Goal: Task Accomplishment & Management: Use online tool/utility

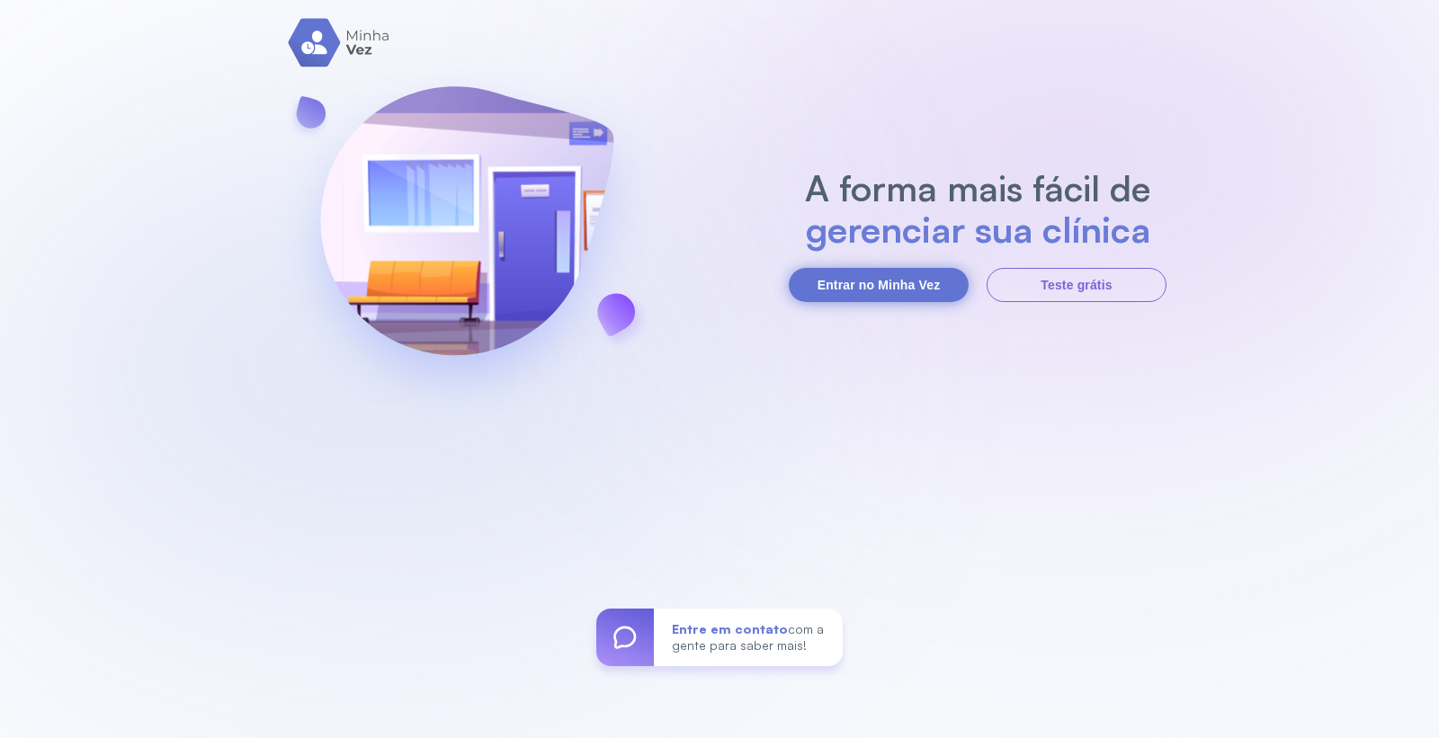
click at [927, 283] on button "Entrar no Minha Vez" at bounding box center [879, 285] width 180 height 34
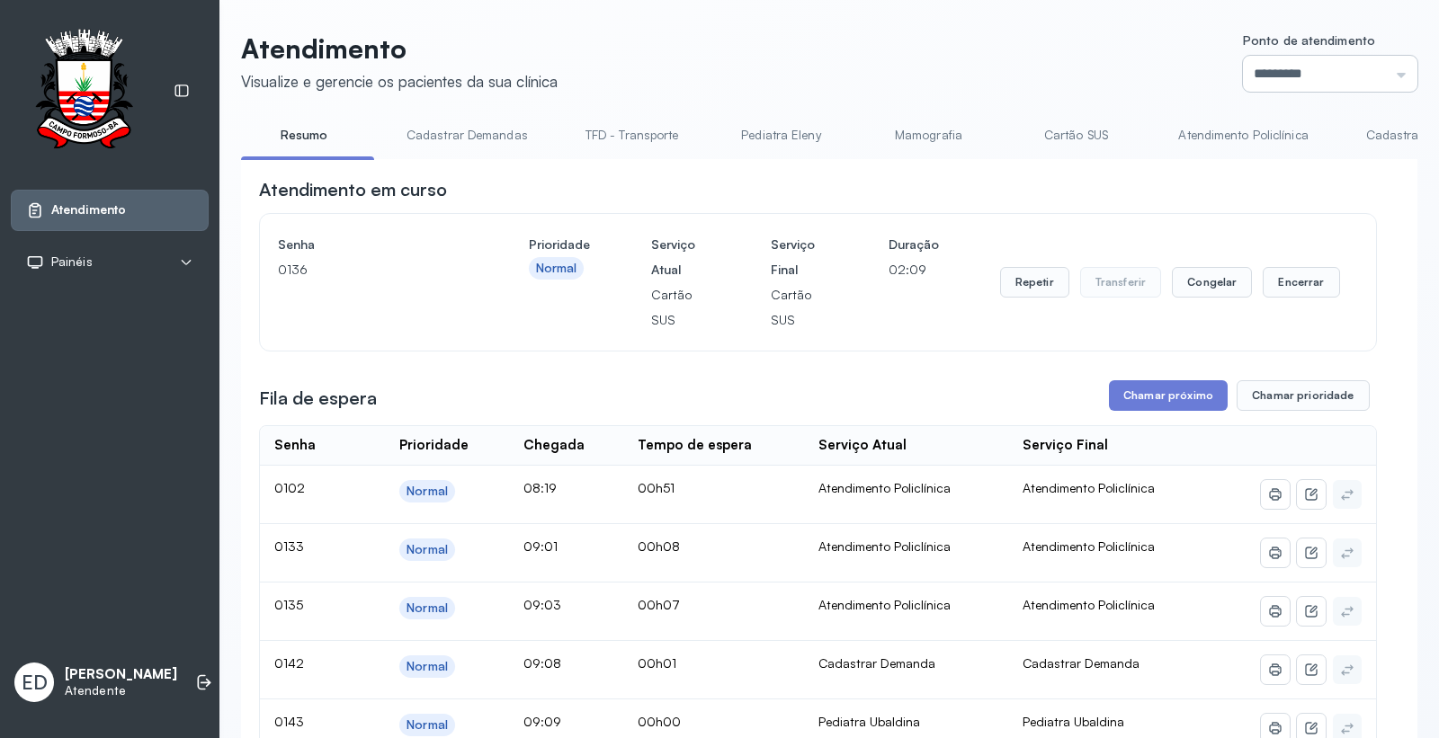
click at [1294, 81] on input "*********" at bounding box center [1330, 74] width 174 height 36
type input "*********"
click at [1294, 126] on link "Cadastrar Demanda" at bounding box center [1423, 135] width 151 height 30
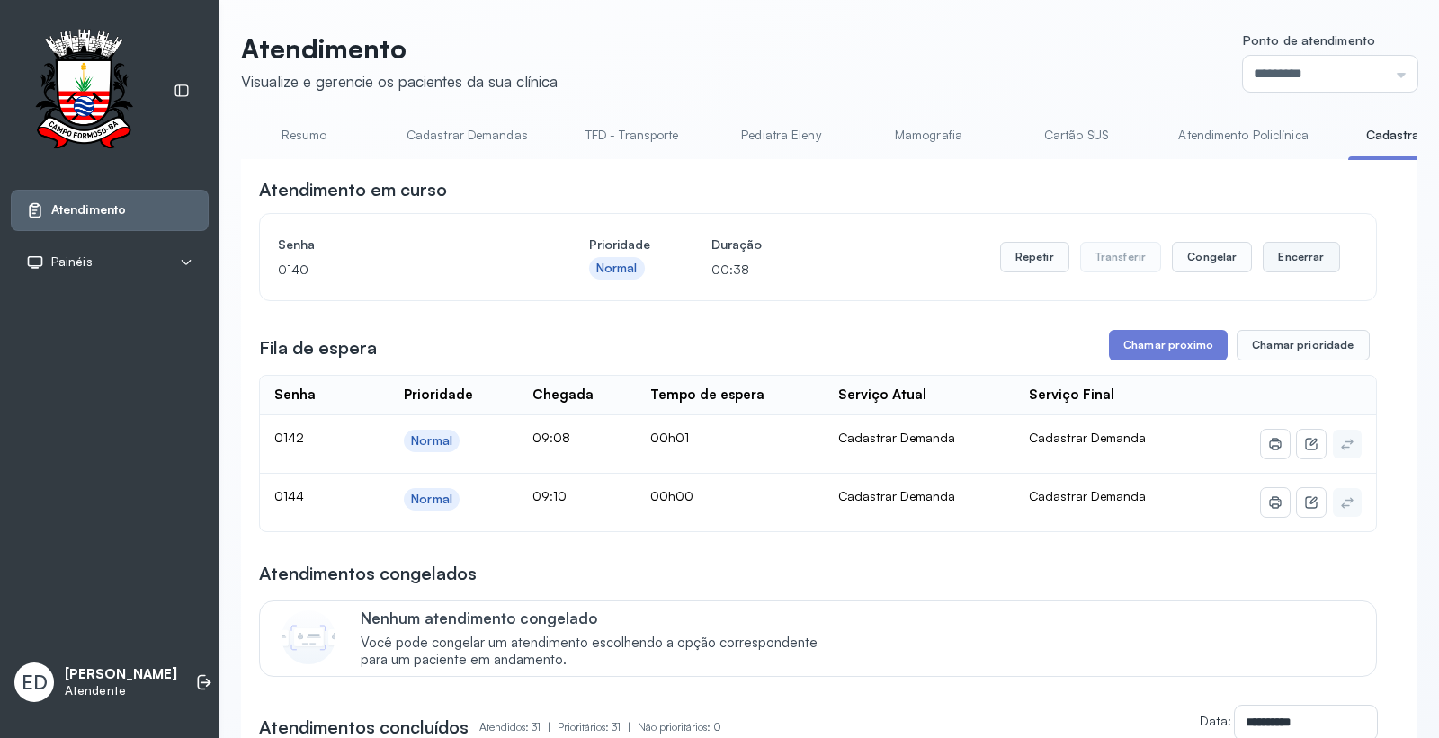
click at [1270, 254] on button "Encerrar" at bounding box center [1300, 257] width 76 height 31
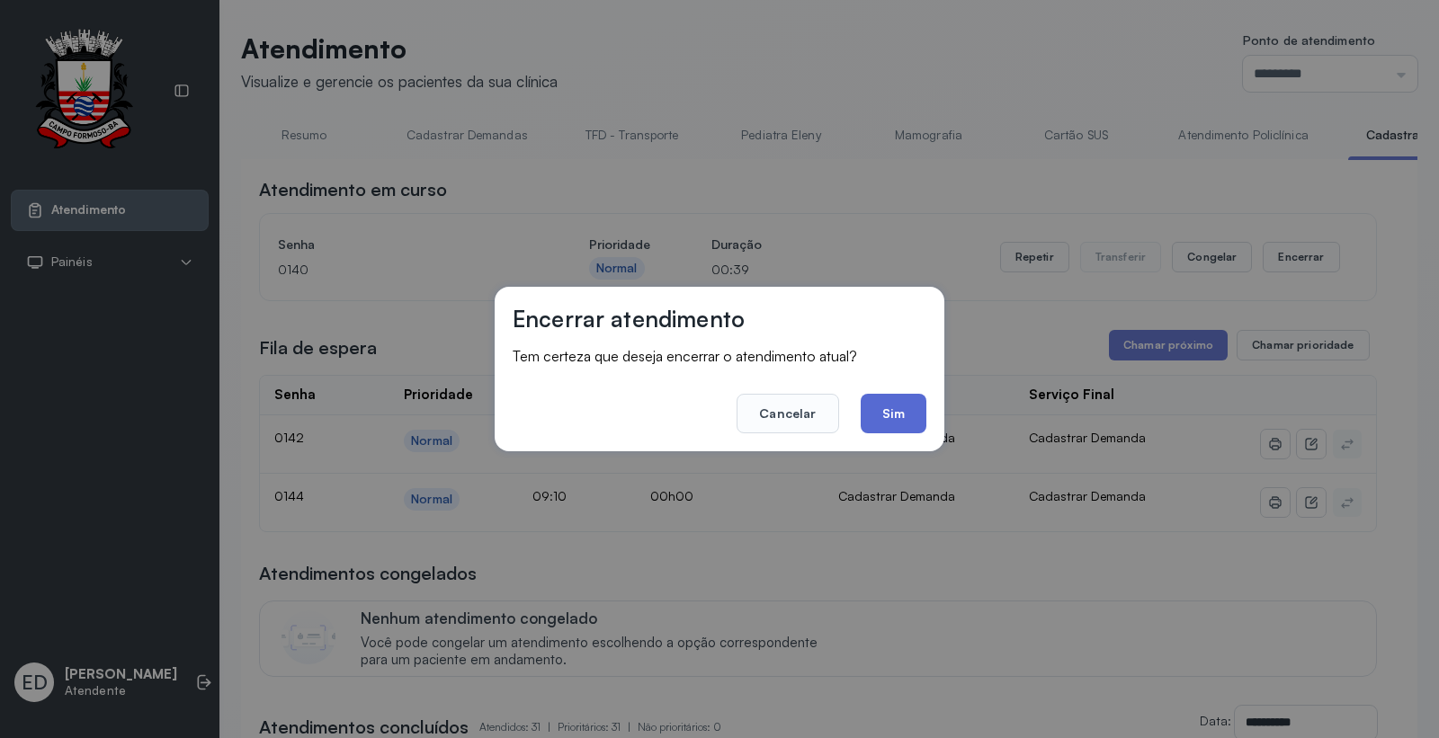
click at [910, 408] on button "Sim" at bounding box center [893, 414] width 66 height 40
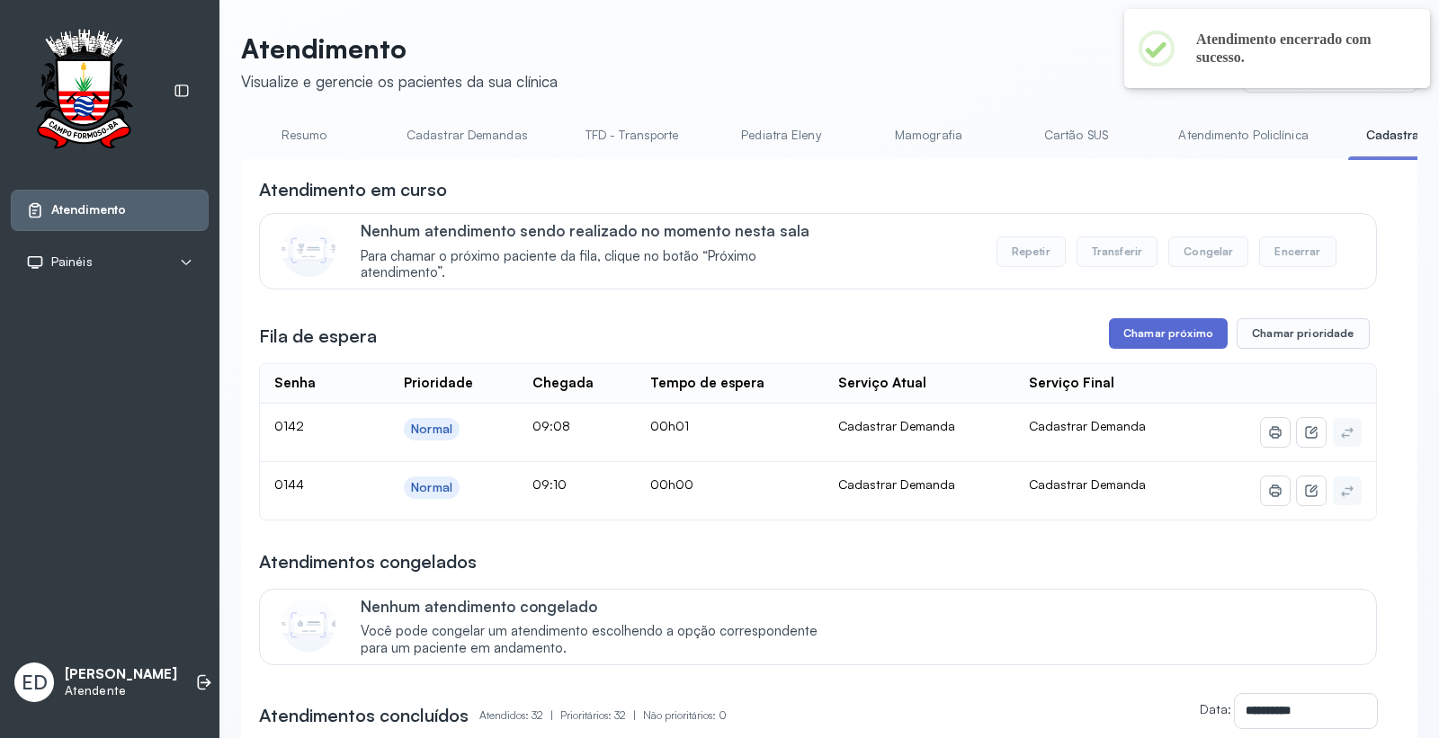
click at [1165, 338] on button "Chamar próximo" at bounding box center [1168, 333] width 119 height 31
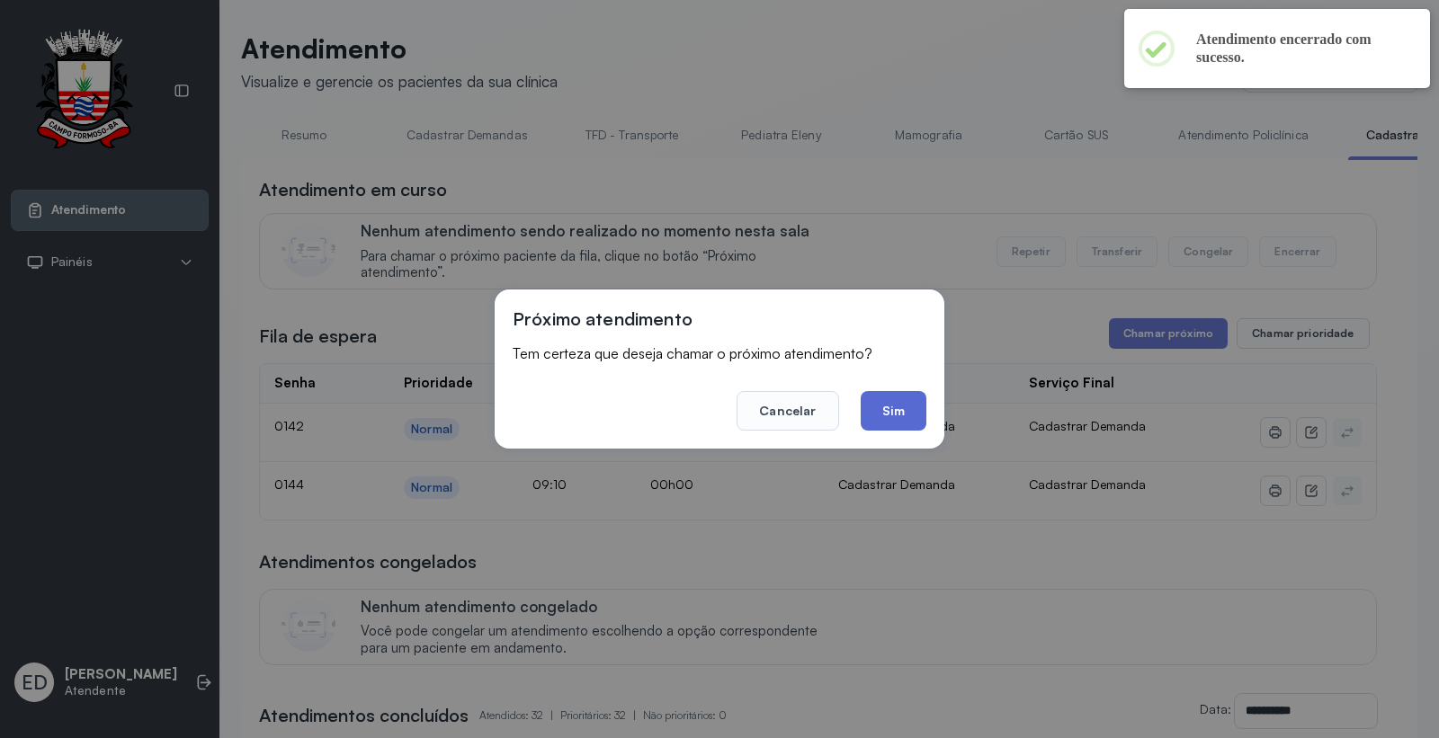
click at [903, 417] on button "Sim" at bounding box center [893, 411] width 66 height 40
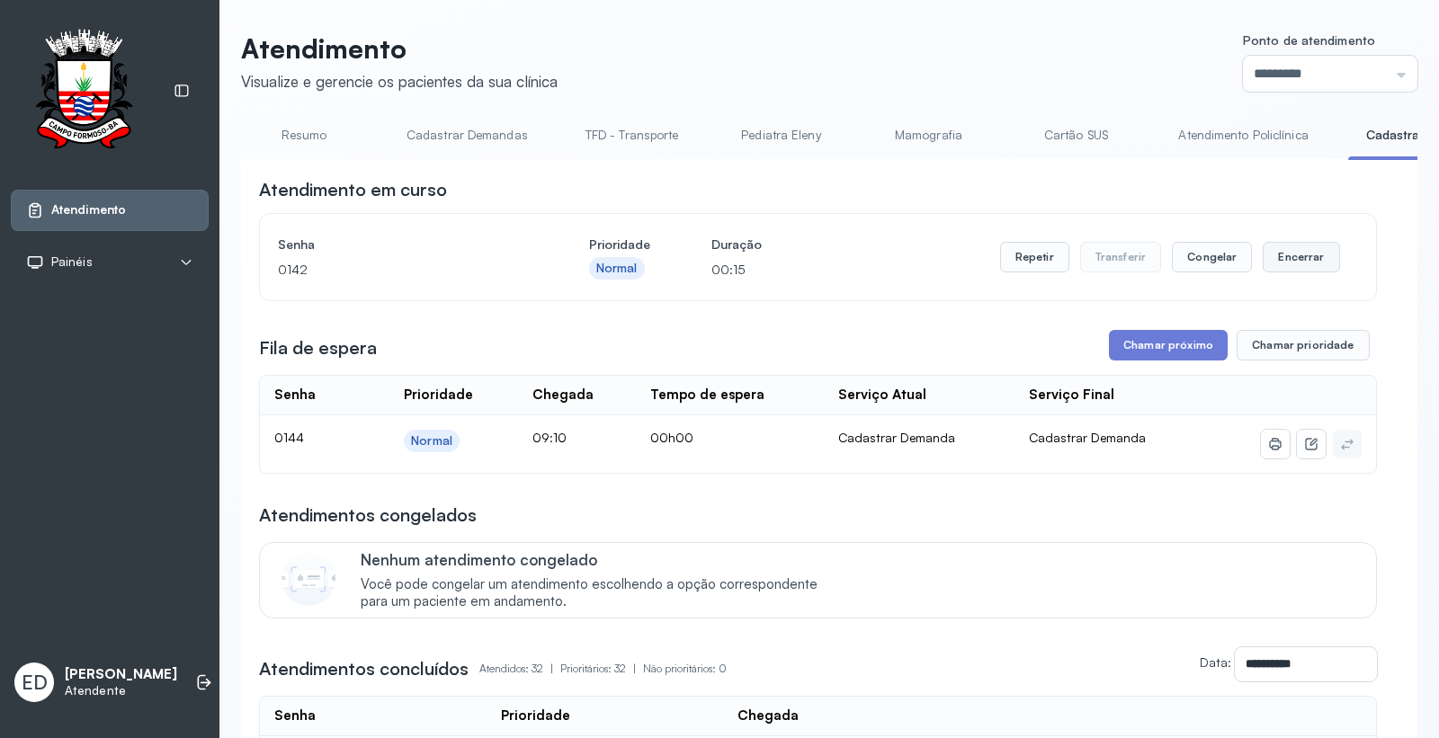
click at [1294, 264] on button "Encerrar" at bounding box center [1300, 257] width 76 height 31
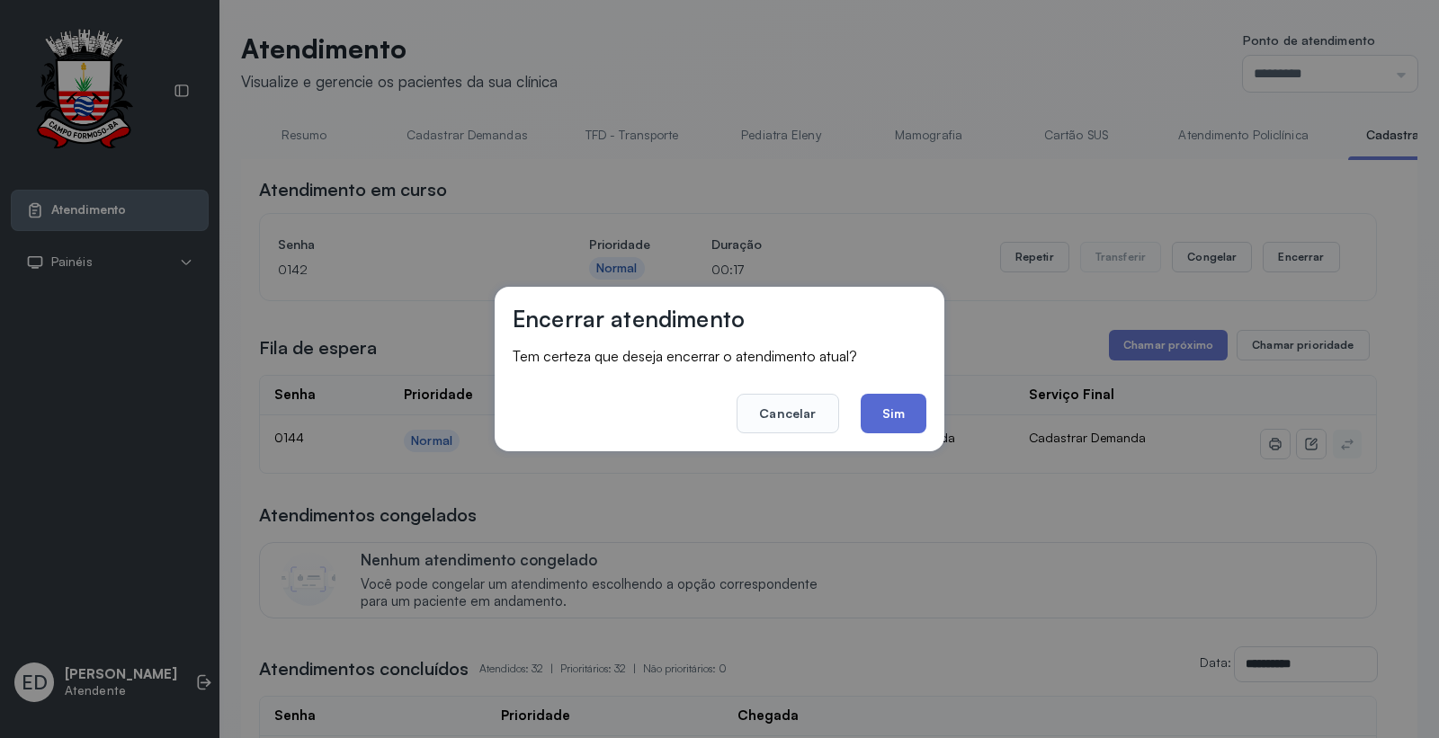
click at [913, 414] on button "Sim" at bounding box center [893, 414] width 66 height 40
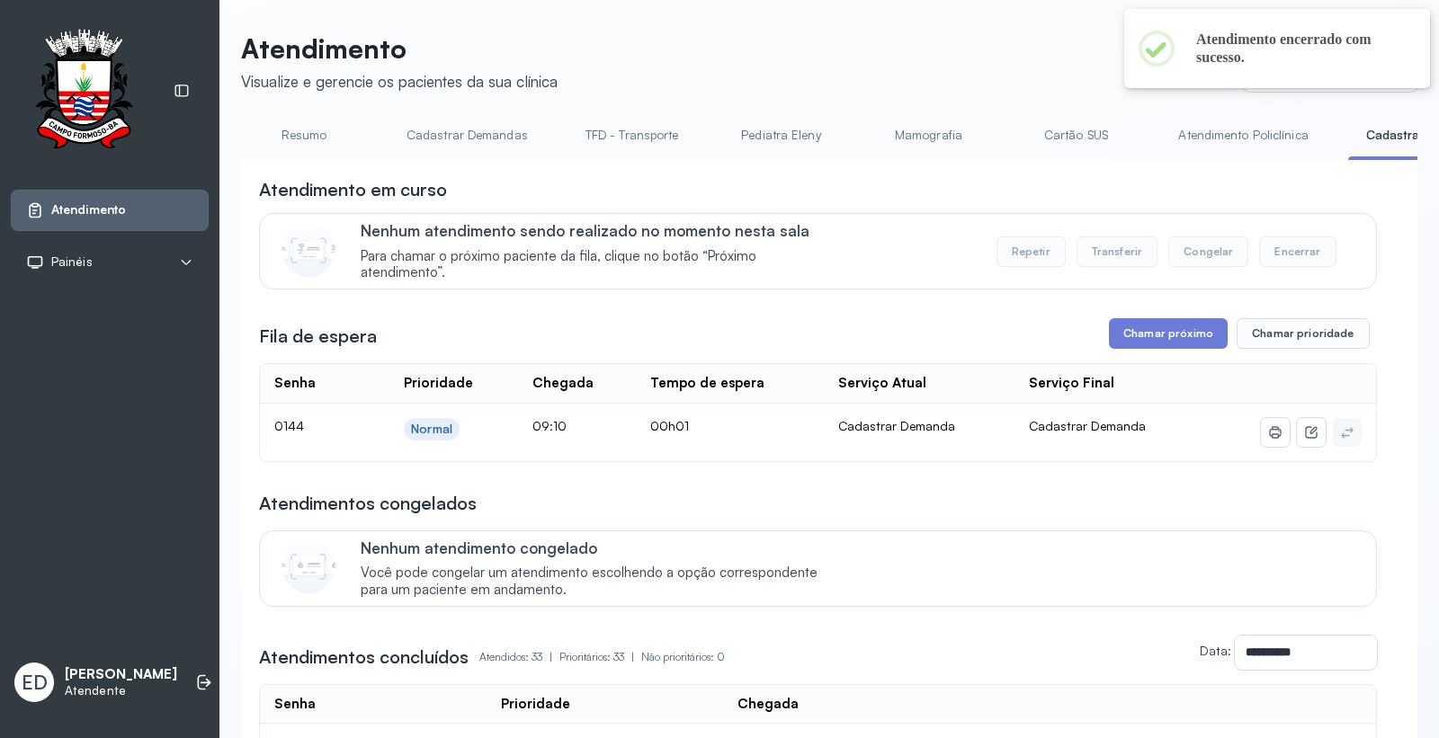
click at [291, 135] on link "Resumo" at bounding box center [304, 135] width 126 height 30
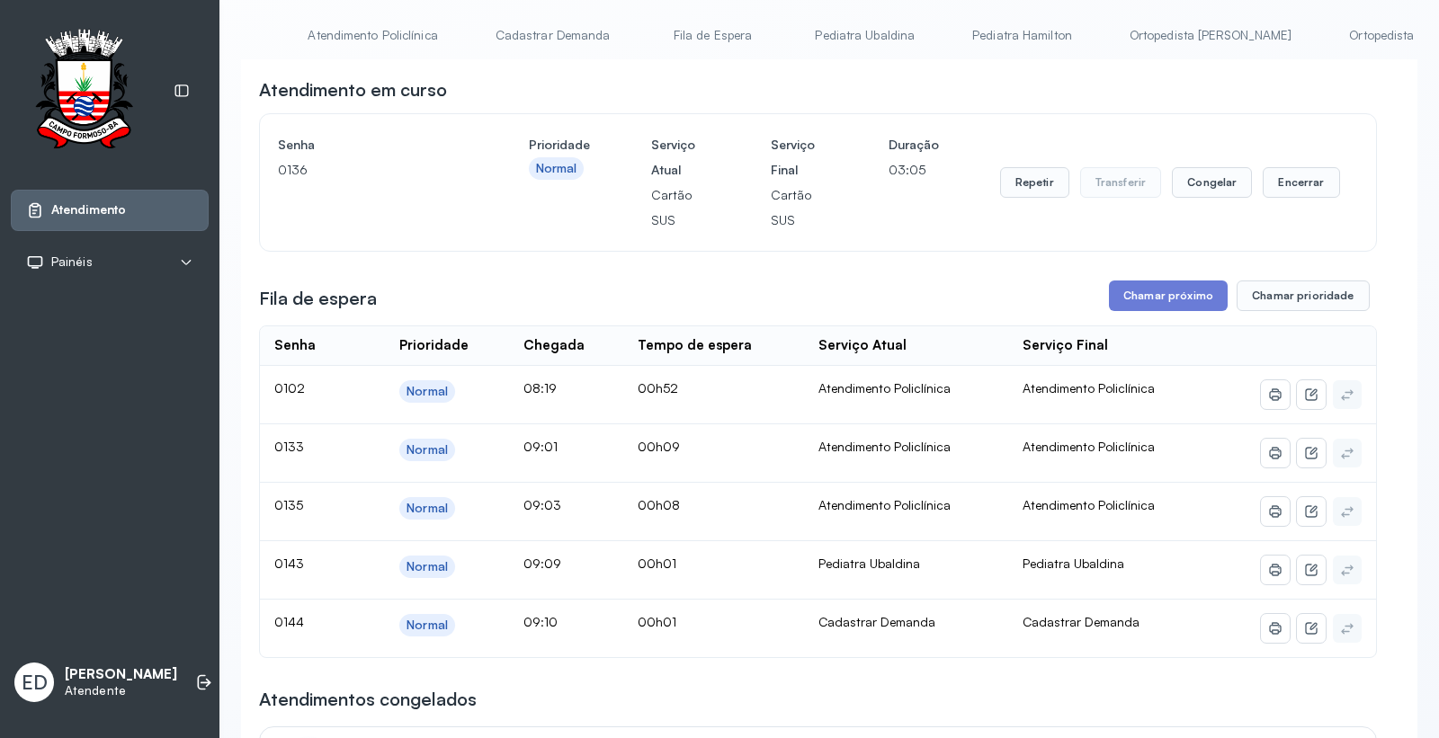
scroll to position [0, 944]
click at [809, 33] on link "Pediatra Ubaldina" at bounding box center [791, 36] width 136 height 30
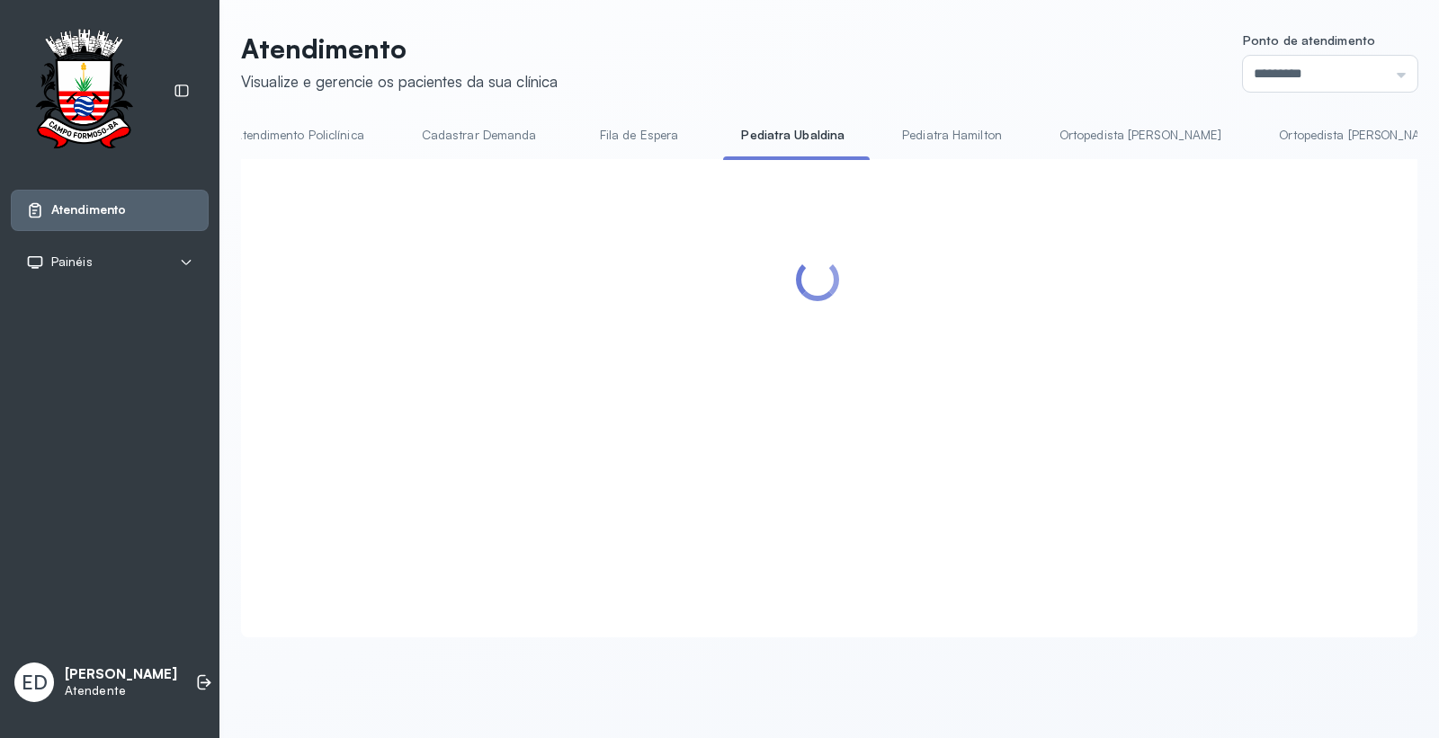
scroll to position [0, 0]
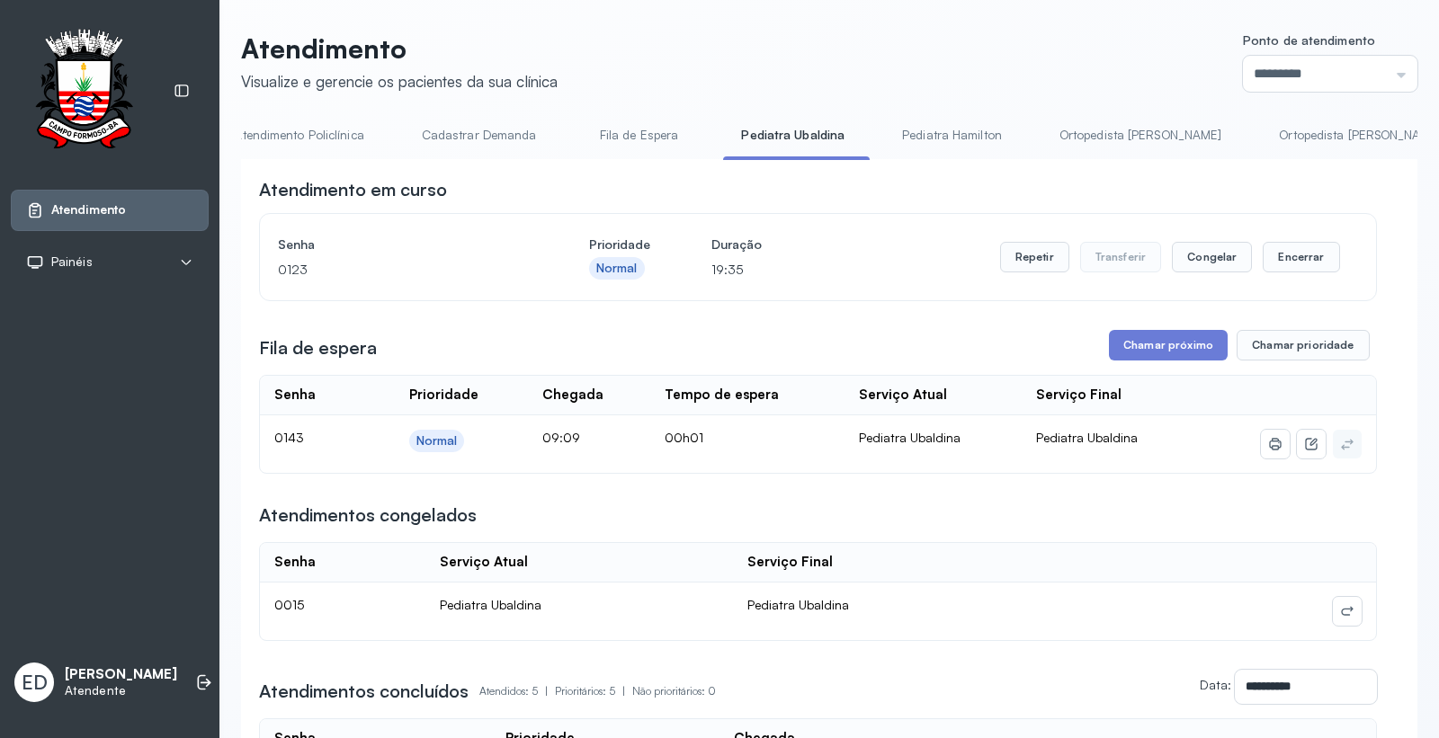
drag, startPoint x: 1158, startPoint y: 347, endPoint x: 1104, endPoint y: 363, distance: 56.3
click at [1153, 348] on button "Chamar próximo" at bounding box center [1168, 345] width 119 height 31
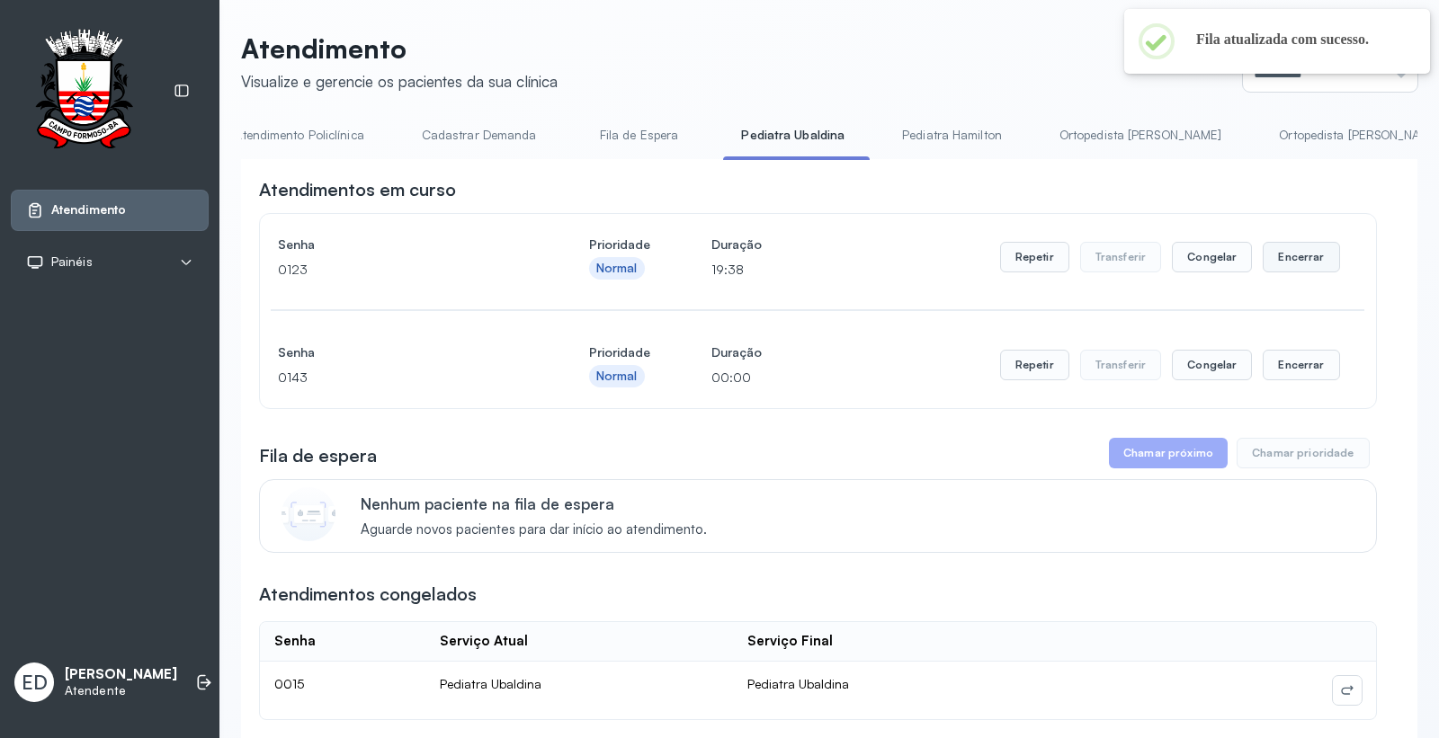
click at [1294, 262] on button "Encerrar" at bounding box center [1300, 257] width 76 height 31
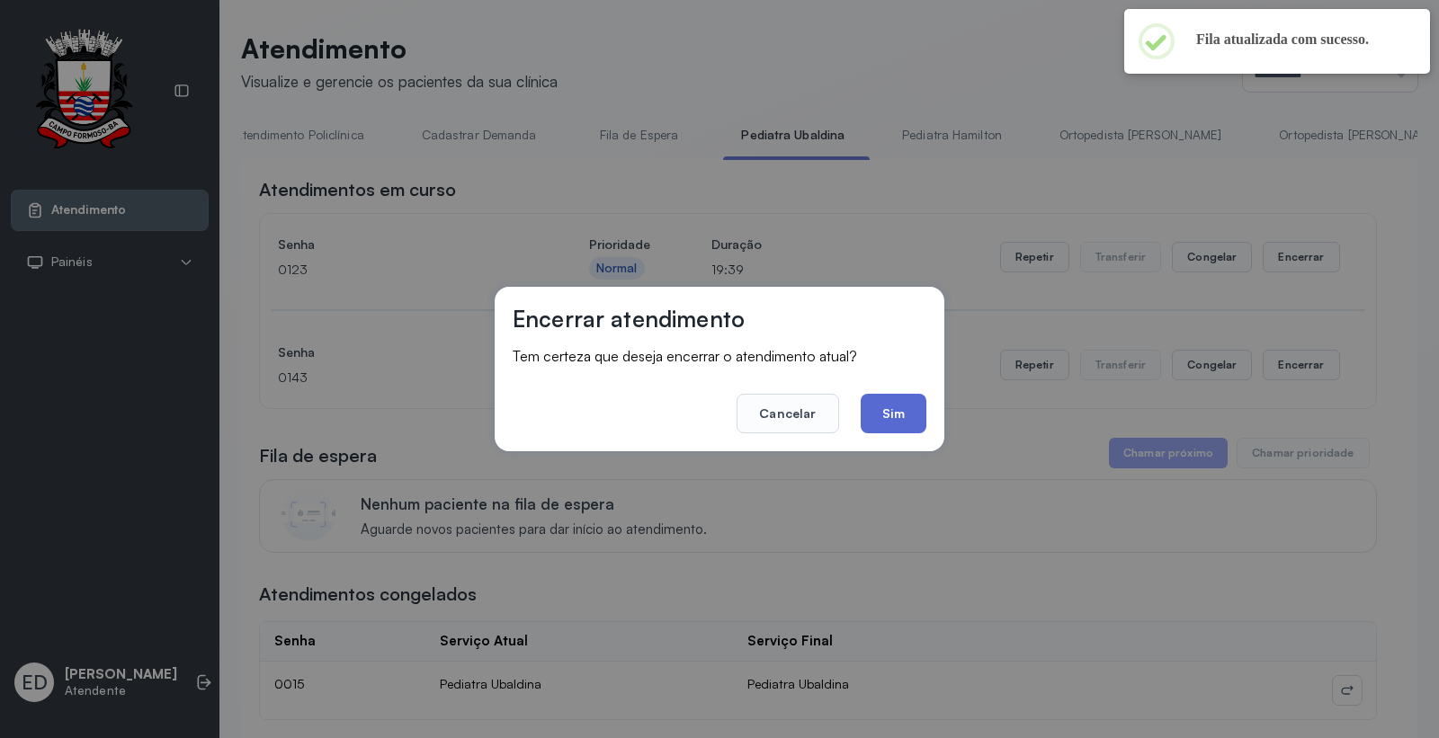
click at [914, 409] on button "Sim" at bounding box center [893, 414] width 66 height 40
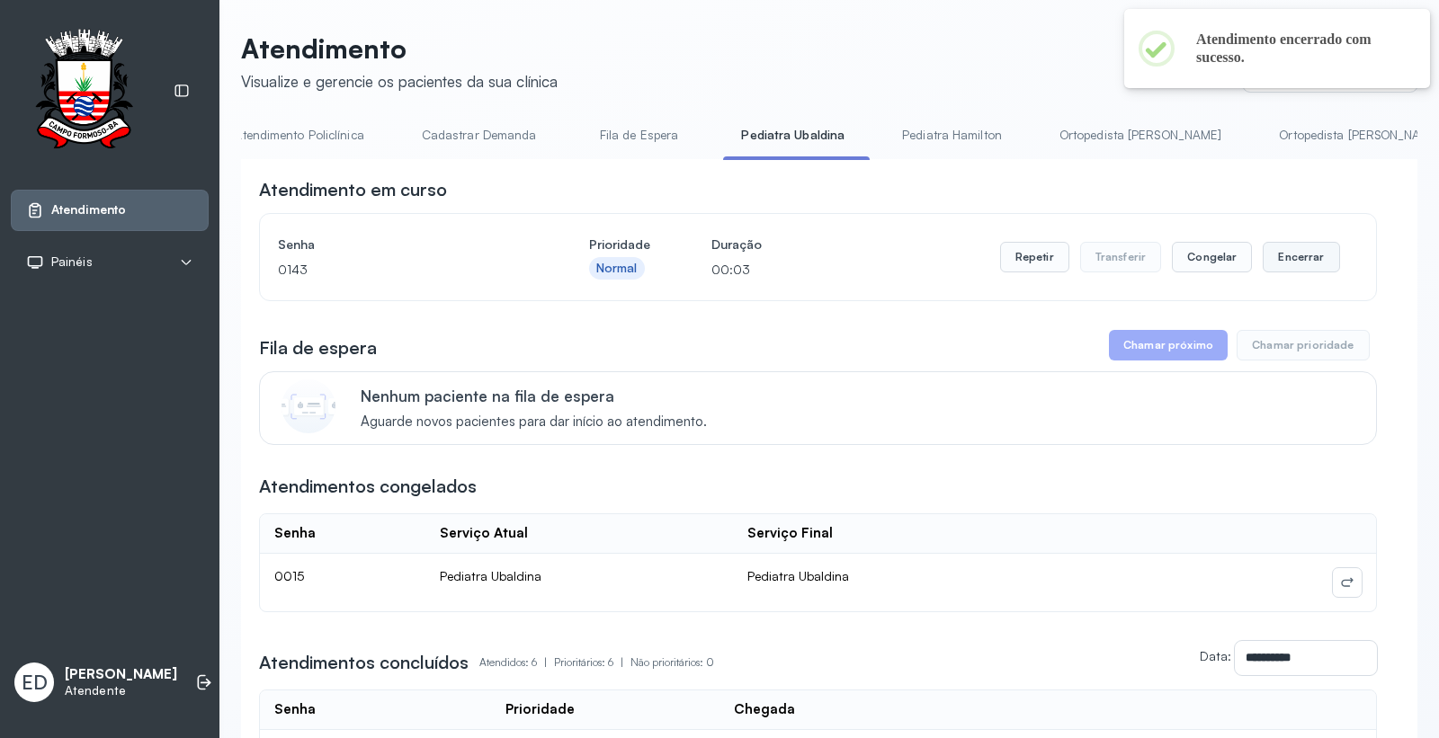
click at [1275, 258] on button "Encerrar" at bounding box center [1300, 257] width 76 height 31
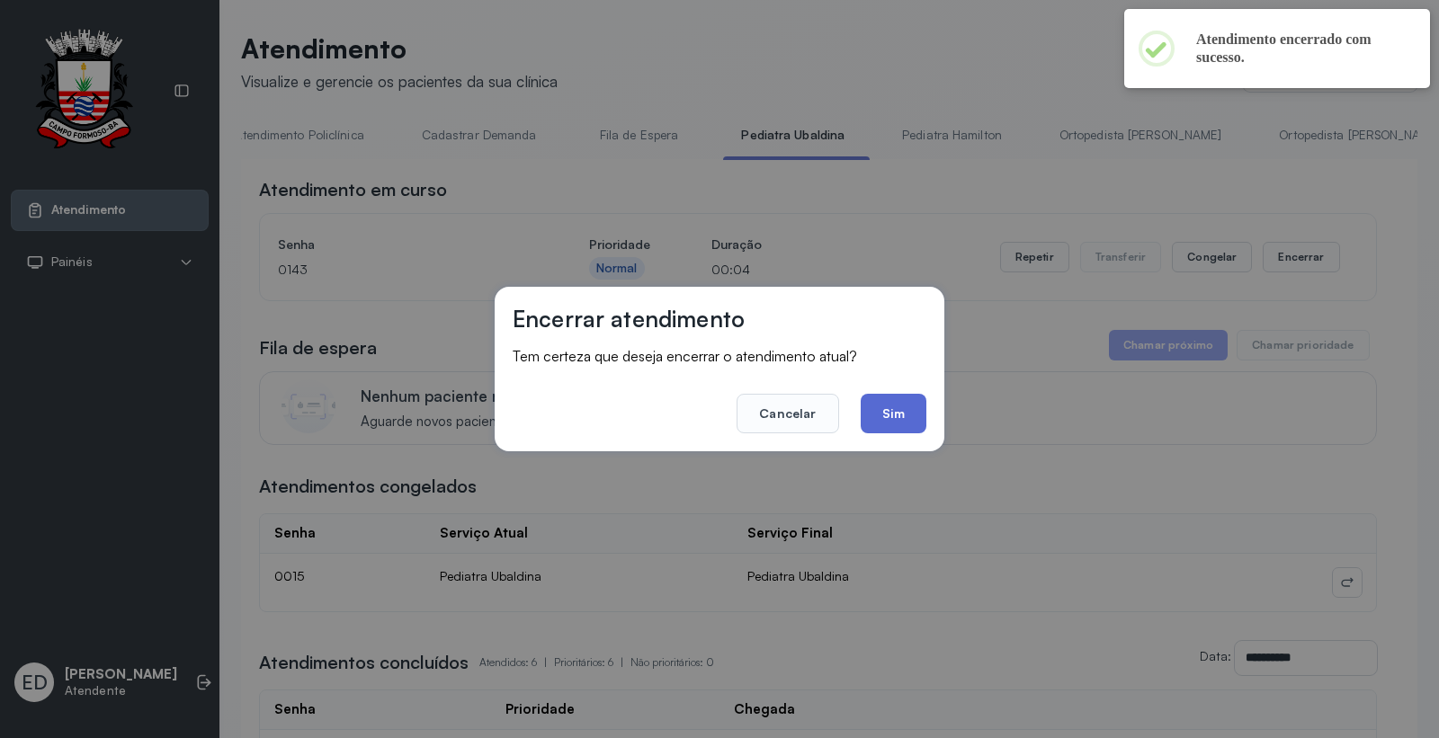
click at [902, 426] on button "Sim" at bounding box center [893, 414] width 66 height 40
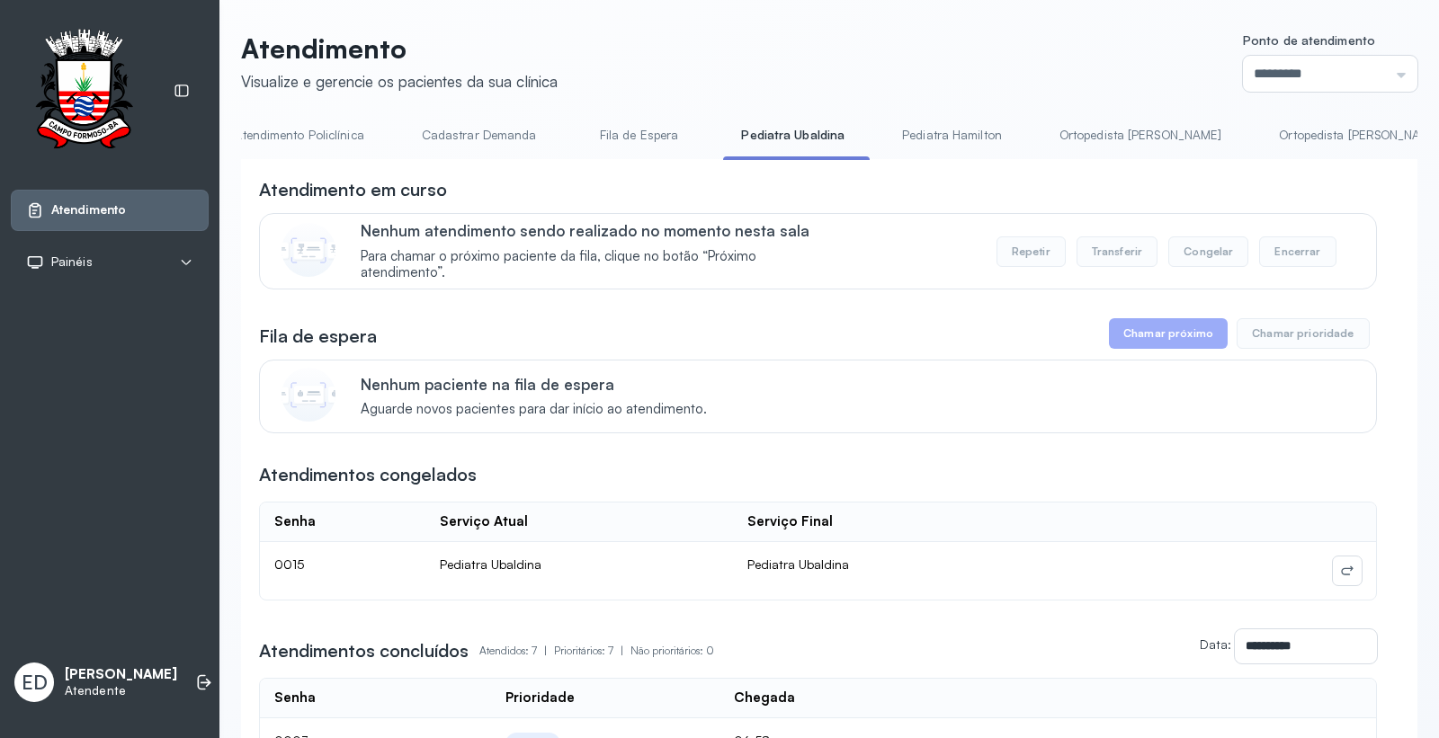
click at [310, 138] on link "Atendimento Policlínica" at bounding box center [298, 135] width 165 height 30
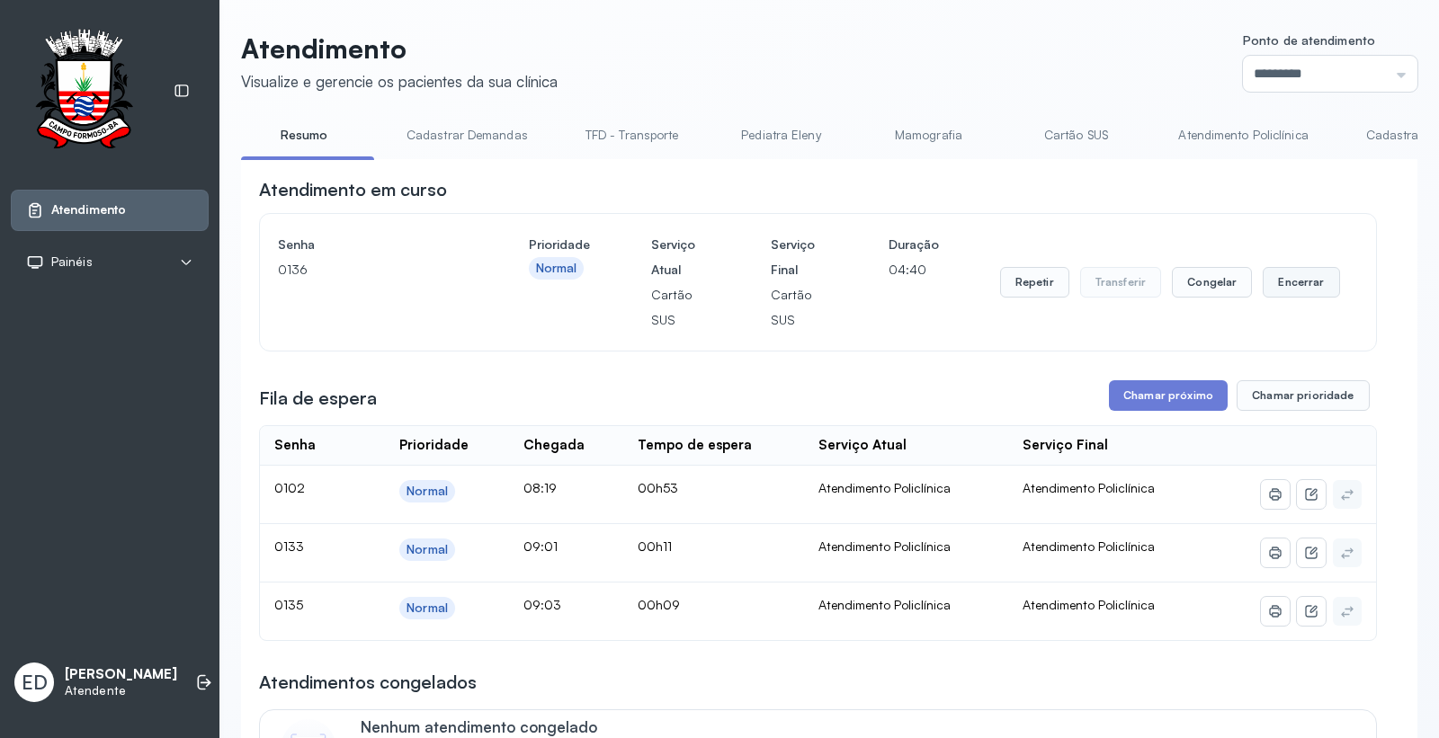
click at [1295, 283] on button "Encerrar" at bounding box center [1300, 282] width 76 height 31
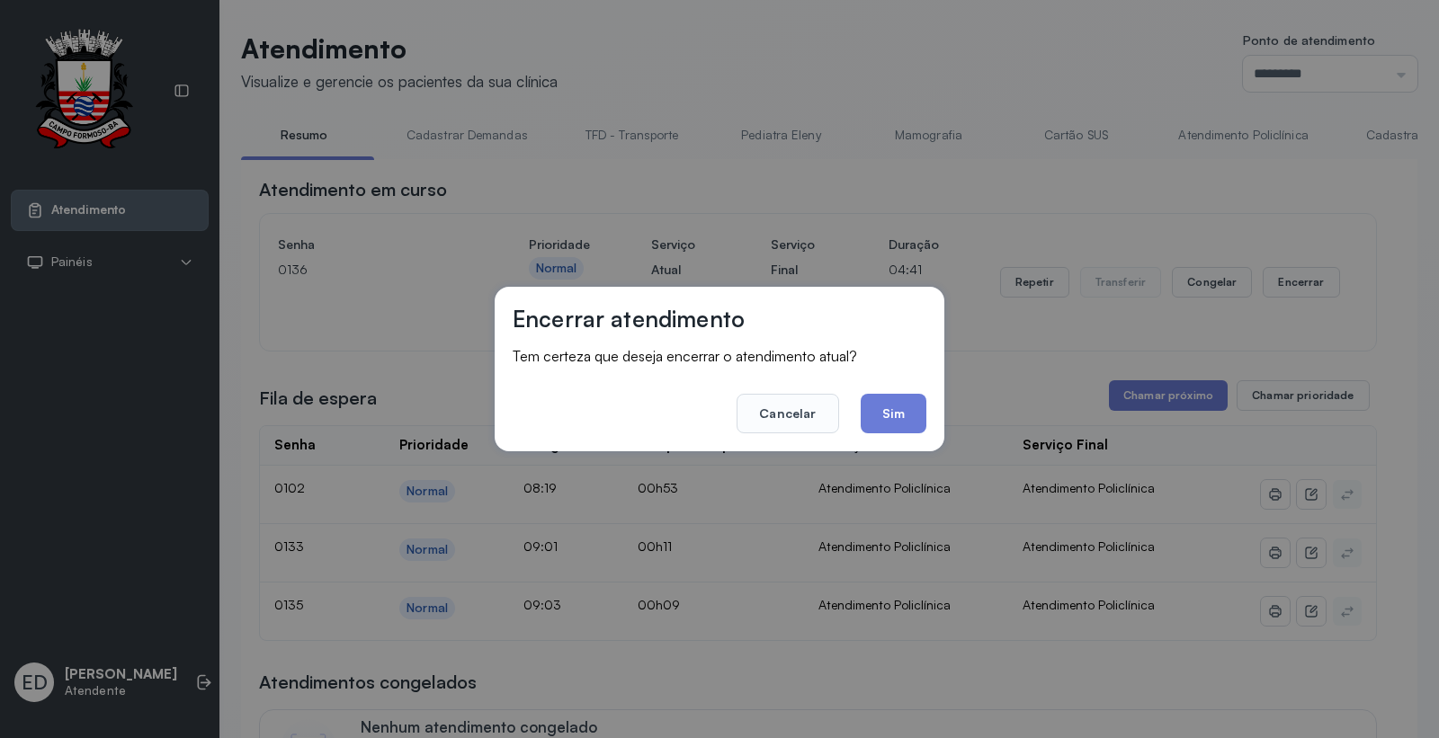
click at [927, 412] on div "Encerrar atendimento Tem certeza que deseja encerrar o atendimento atual? Cance…" at bounding box center [720, 369] width 450 height 165
click at [881, 406] on button "Sim" at bounding box center [893, 414] width 66 height 40
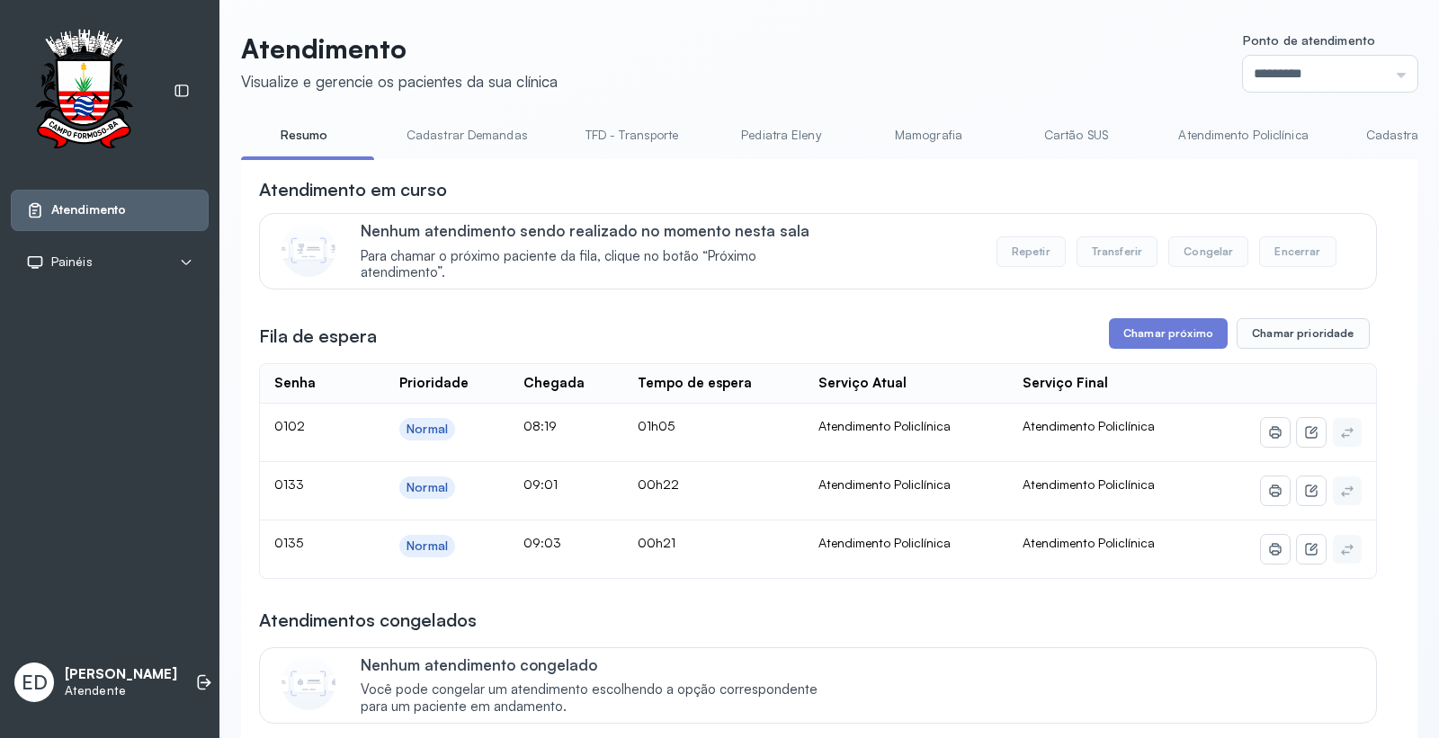
click at [878, 78] on header "Atendimento Visualize e gerencie os pacientes da sua clínica Ponto de atendimen…" at bounding box center [829, 61] width 1176 height 59
click at [1084, 124] on link "Cartão SUS" at bounding box center [1075, 135] width 126 height 30
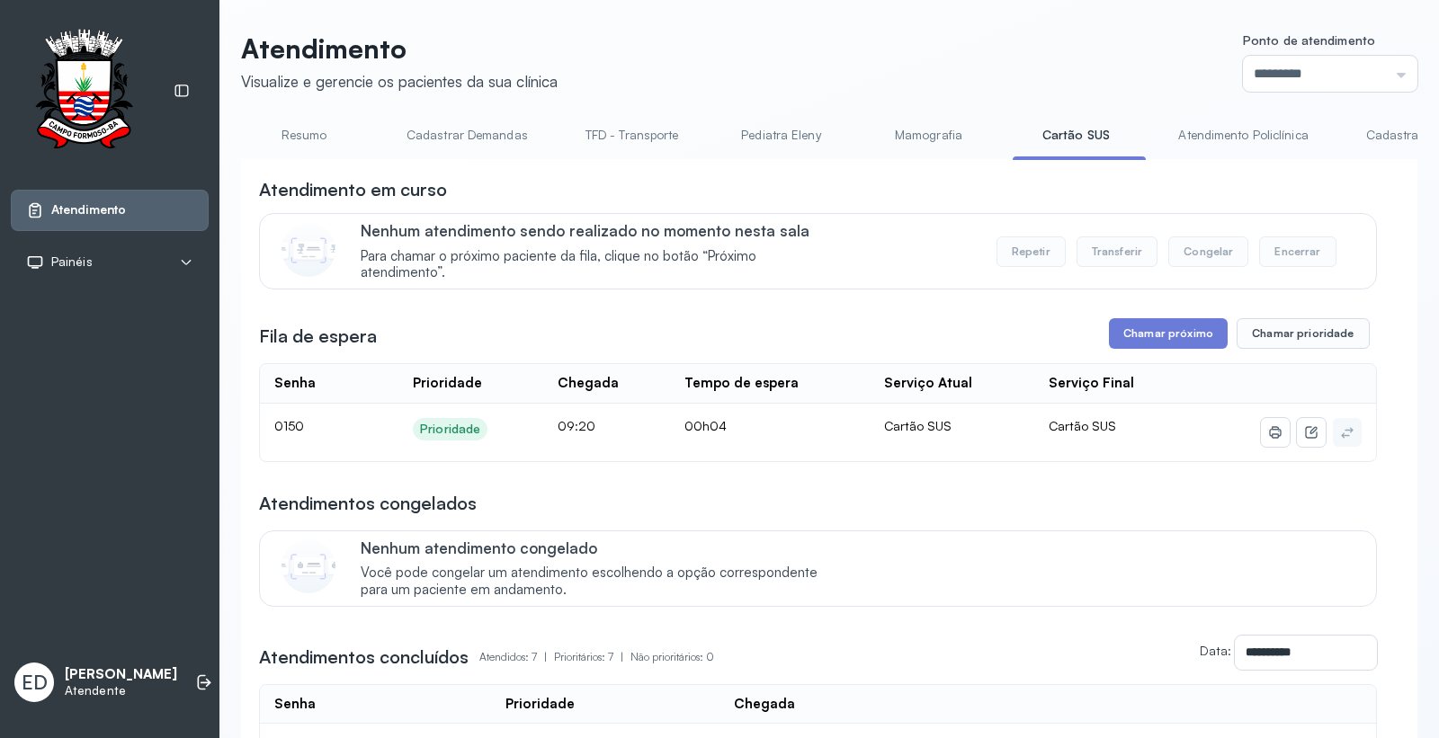
click at [308, 129] on link "Resumo" at bounding box center [304, 135] width 126 height 30
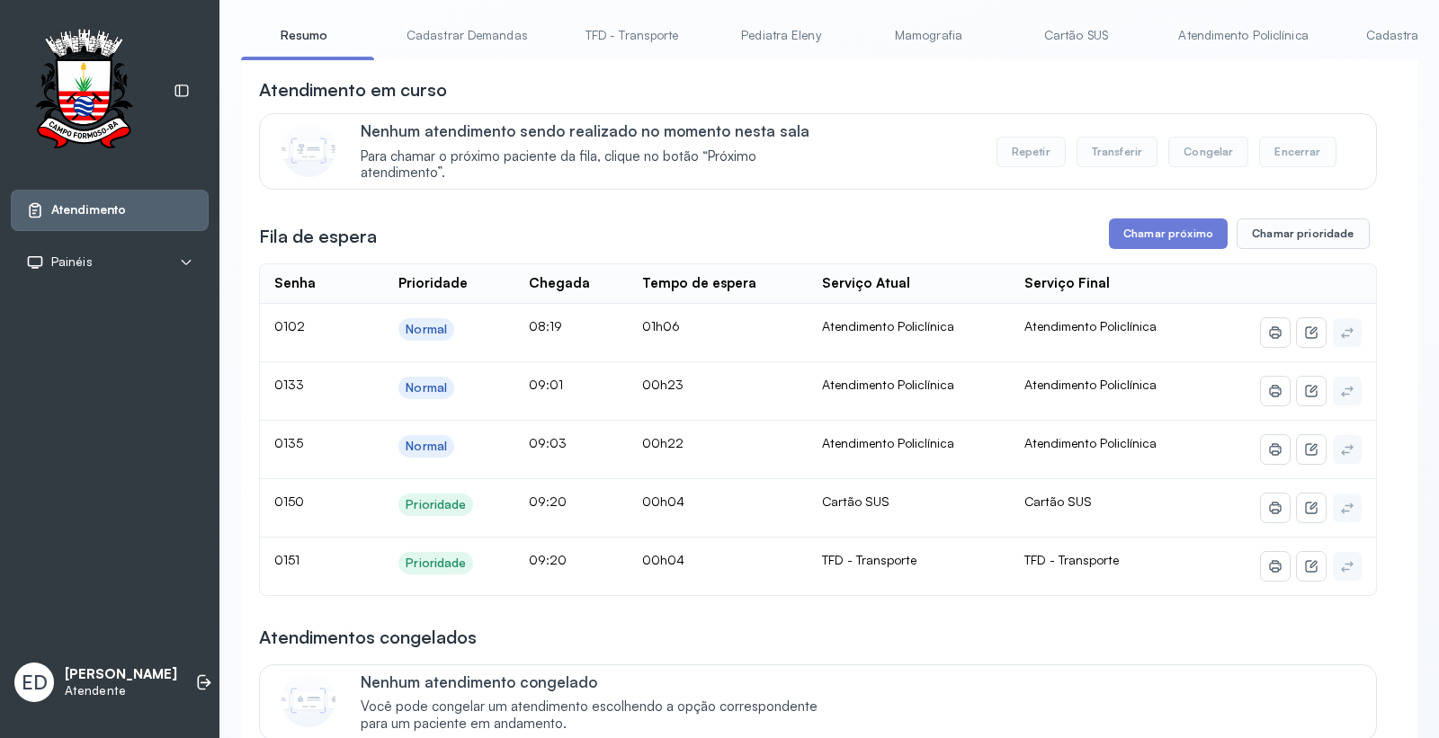
scroll to position [100, 0]
click at [854, 111] on div "Atendimento em curso Nenhum atendimento sendo realizado no momento nesta sala P…" at bounding box center [818, 133] width 1118 height 112
click at [860, 102] on div "Atendimento em curso" at bounding box center [818, 89] width 1118 height 25
click at [879, 47] on link "Mamografia" at bounding box center [928, 36] width 126 height 30
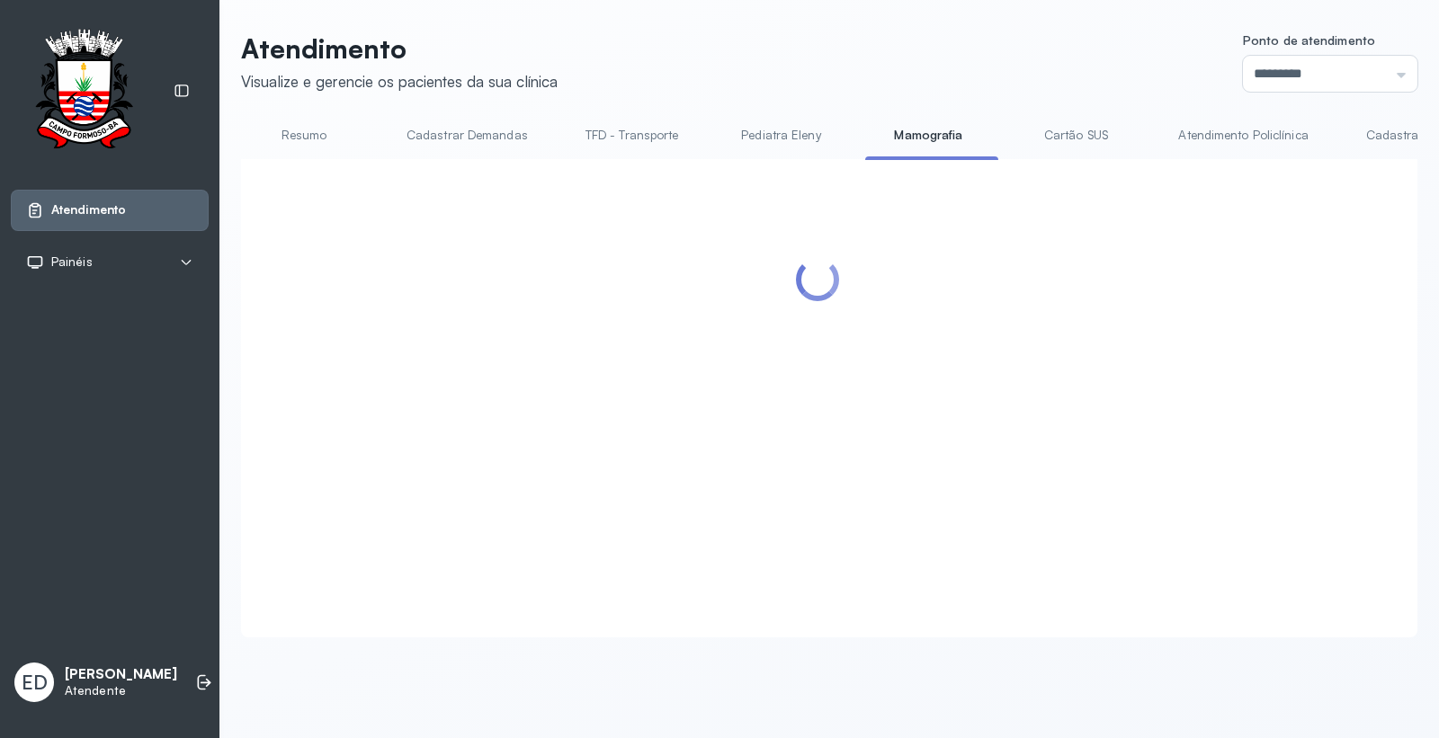
scroll to position [0, 0]
click at [879, 47] on header "Atendimento Visualize e gerencie os pacientes da sua clínica Ponto de atendimen…" at bounding box center [829, 61] width 1176 height 59
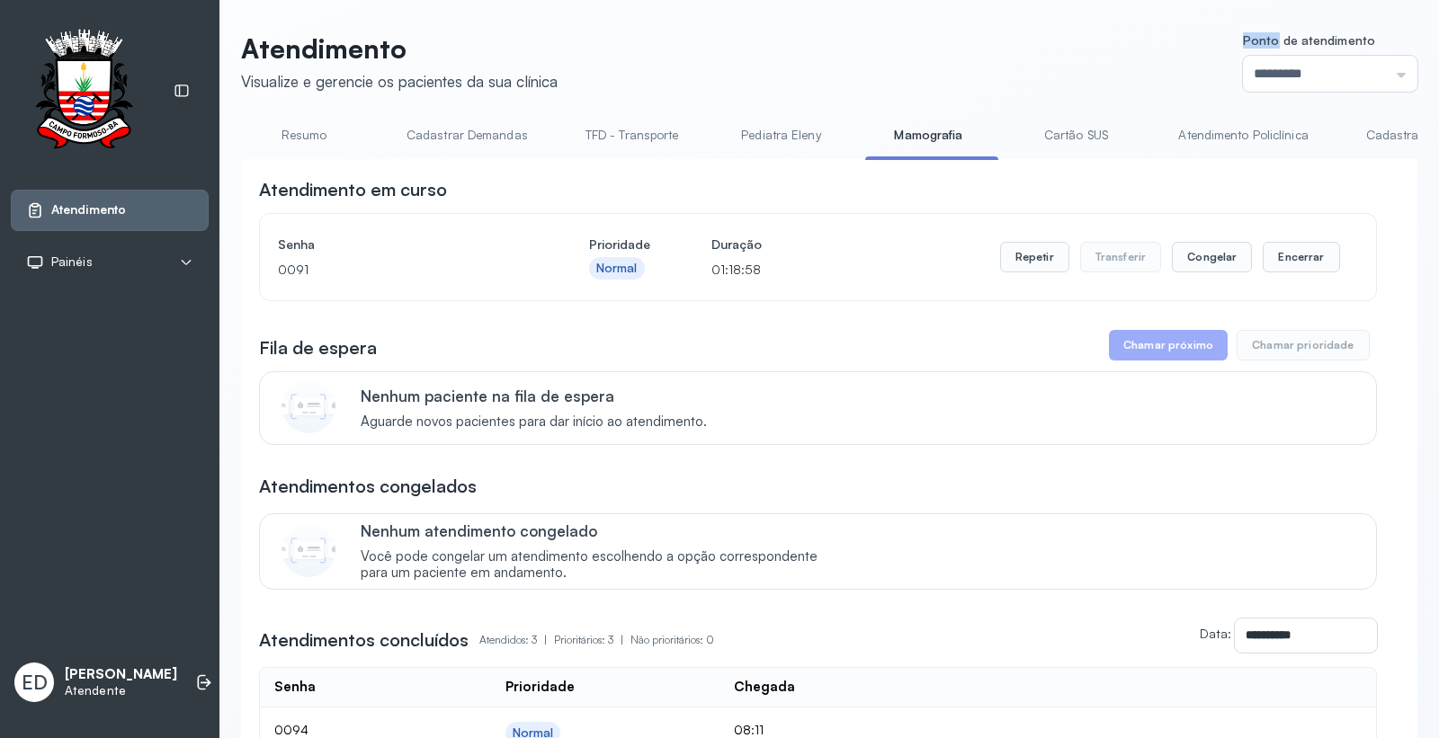
click at [308, 129] on link "Resumo" at bounding box center [304, 135] width 126 height 30
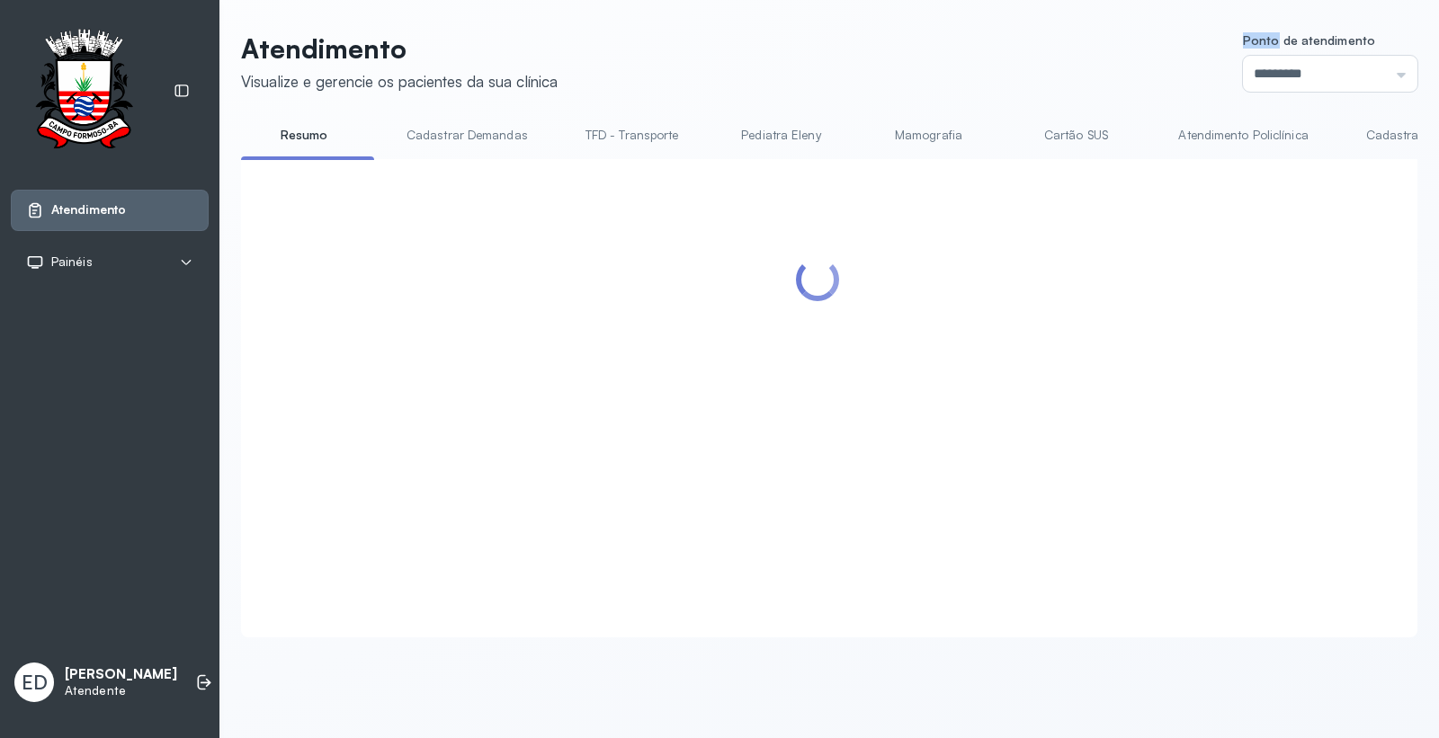
click at [303, 136] on link "Resumo" at bounding box center [304, 135] width 126 height 30
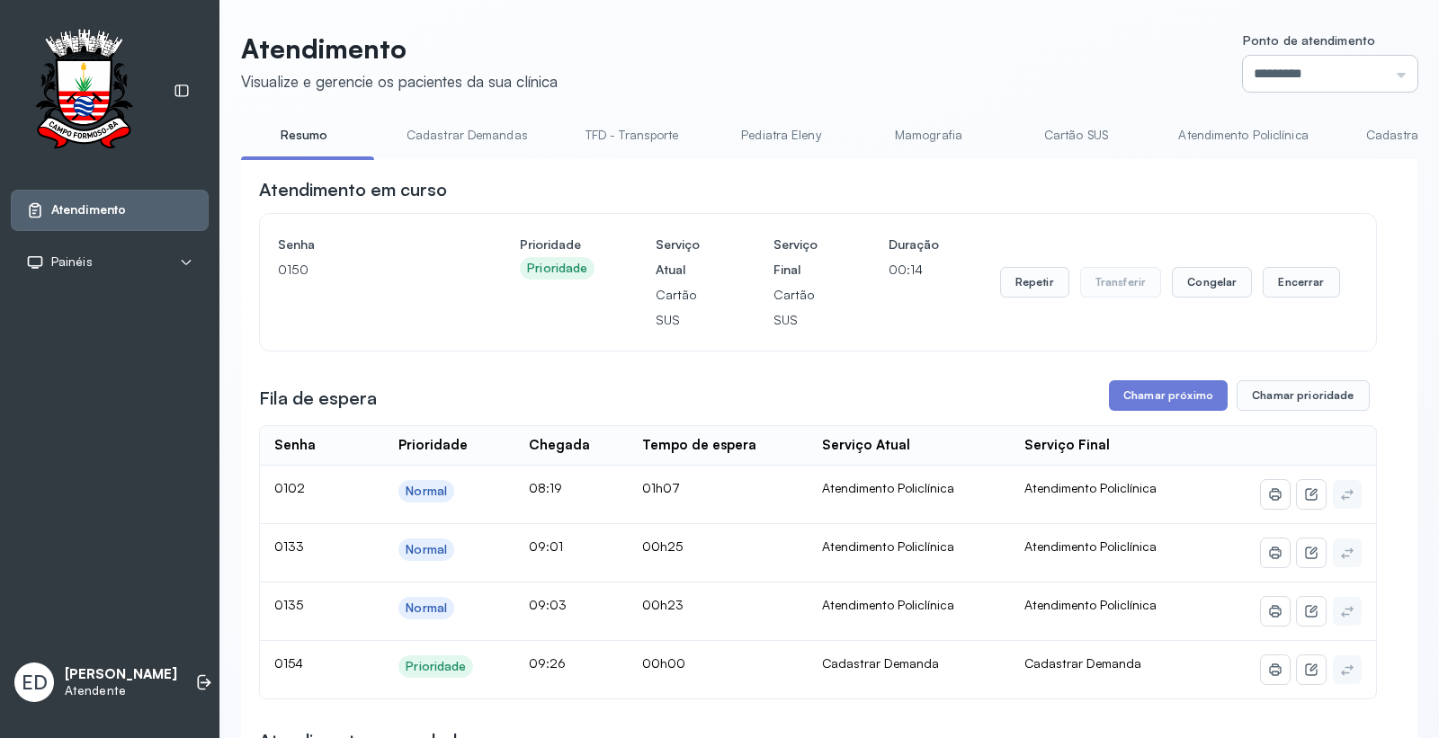
click at [1377, 68] on input "*********" at bounding box center [1330, 74] width 174 height 36
click at [1365, 78] on input "*********" at bounding box center [1330, 74] width 174 height 36
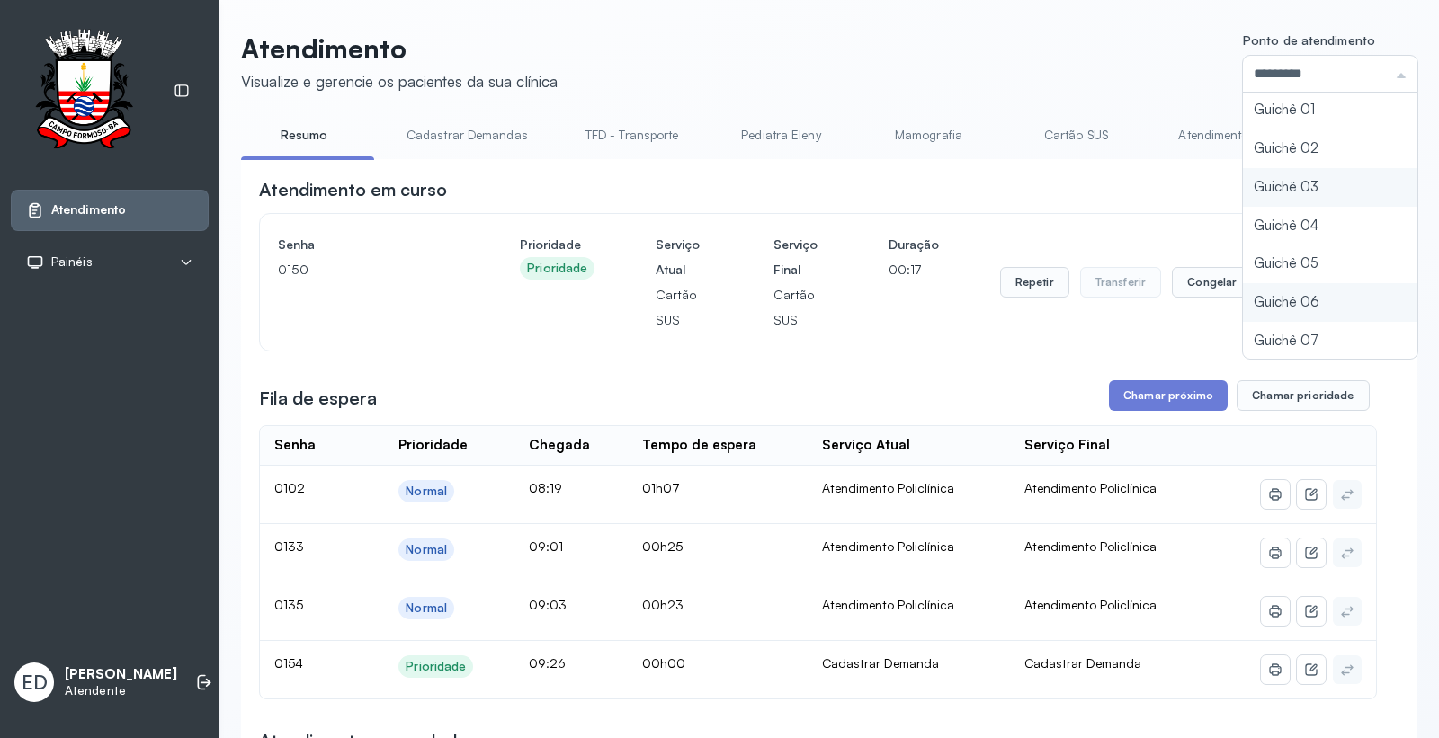
scroll to position [78, 0]
type input "*********"
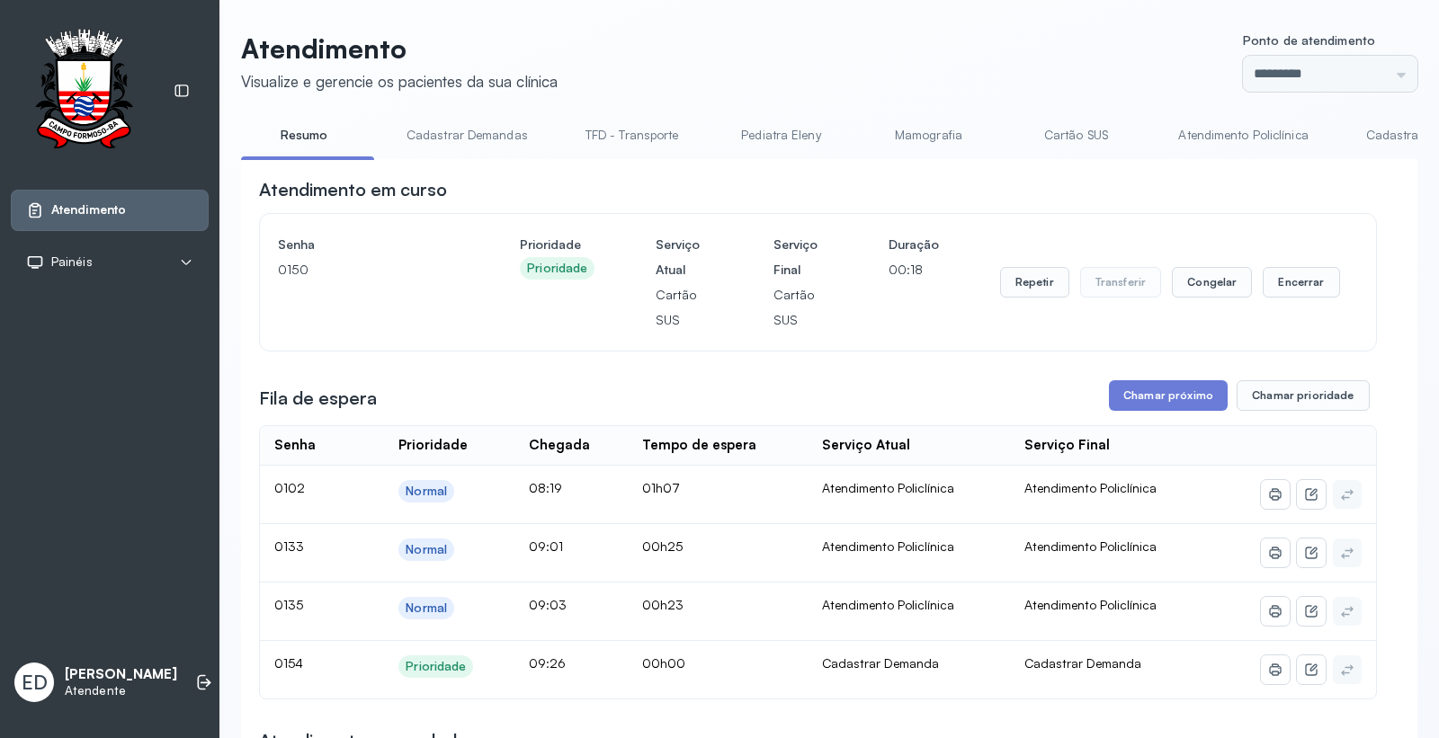
click at [1086, 88] on header "Atendimento Visualize e gerencie os pacientes da sua clínica Ponto de atendimen…" at bounding box center [829, 61] width 1176 height 59
click at [198, 675] on icon at bounding box center [202, 682] width 8 height 15
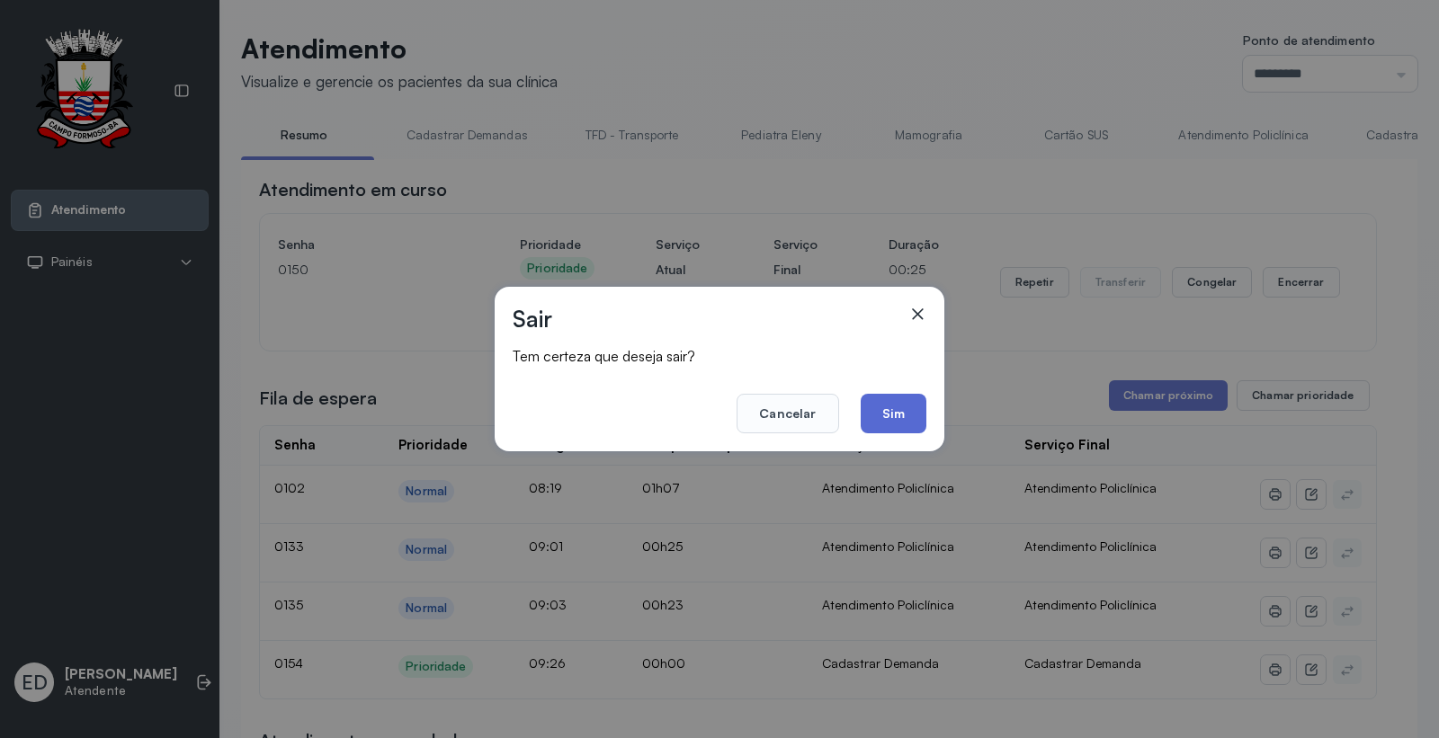
click at [909, 415] on button "Sim" at bounding box center [893, 414] width 66 height 40
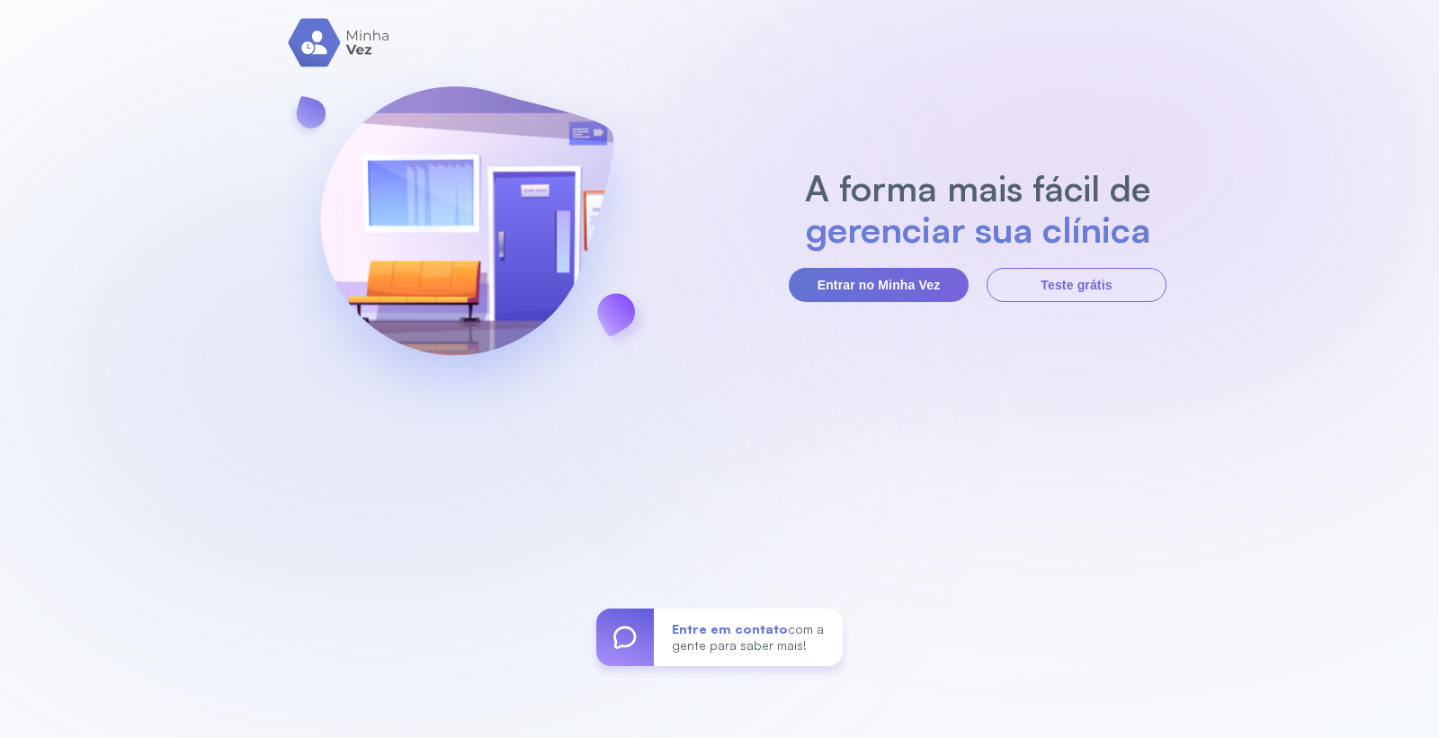
click at [770, 115] on div "A forma mais fácil de gerenciar sua clínica Entrar no Minha Vez Teste grátis En…" at bounding box center [719, 369] width 1439 height 738
click at [860, 273] on button "Entrar no Minha Vez" at bounding box center [879, 285] width 180 height 34
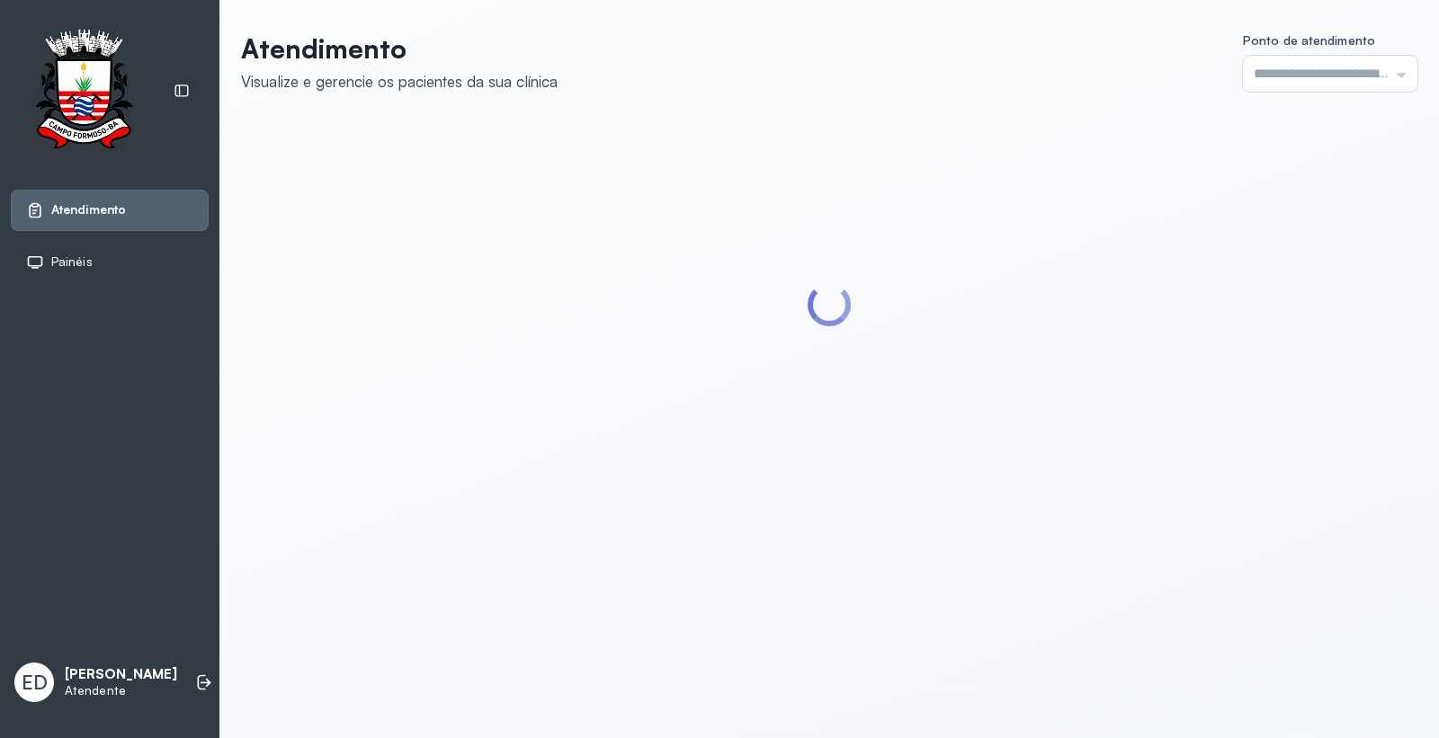
type input "*********"
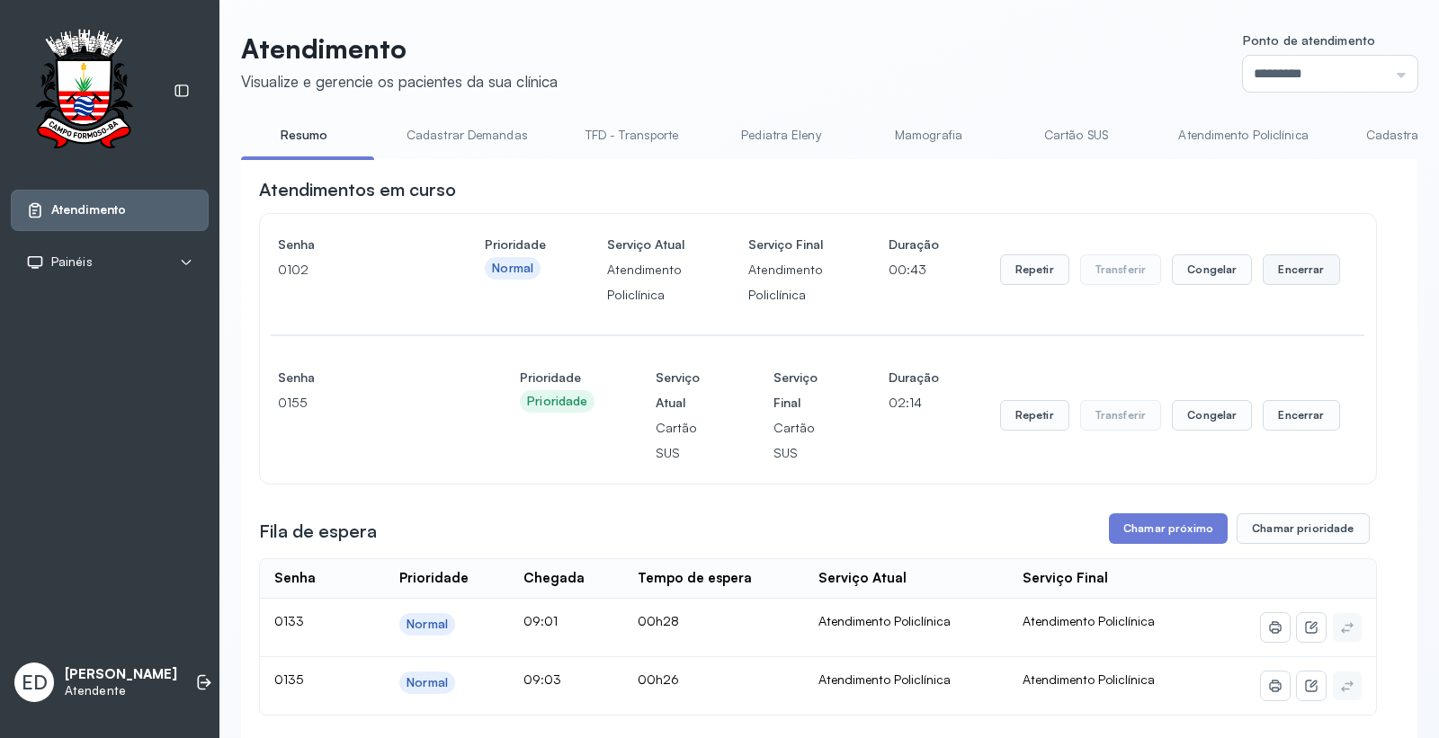
click at [1297, 281] on button "Encerrar" at bounding box center [1300, 269] width 76 height 31
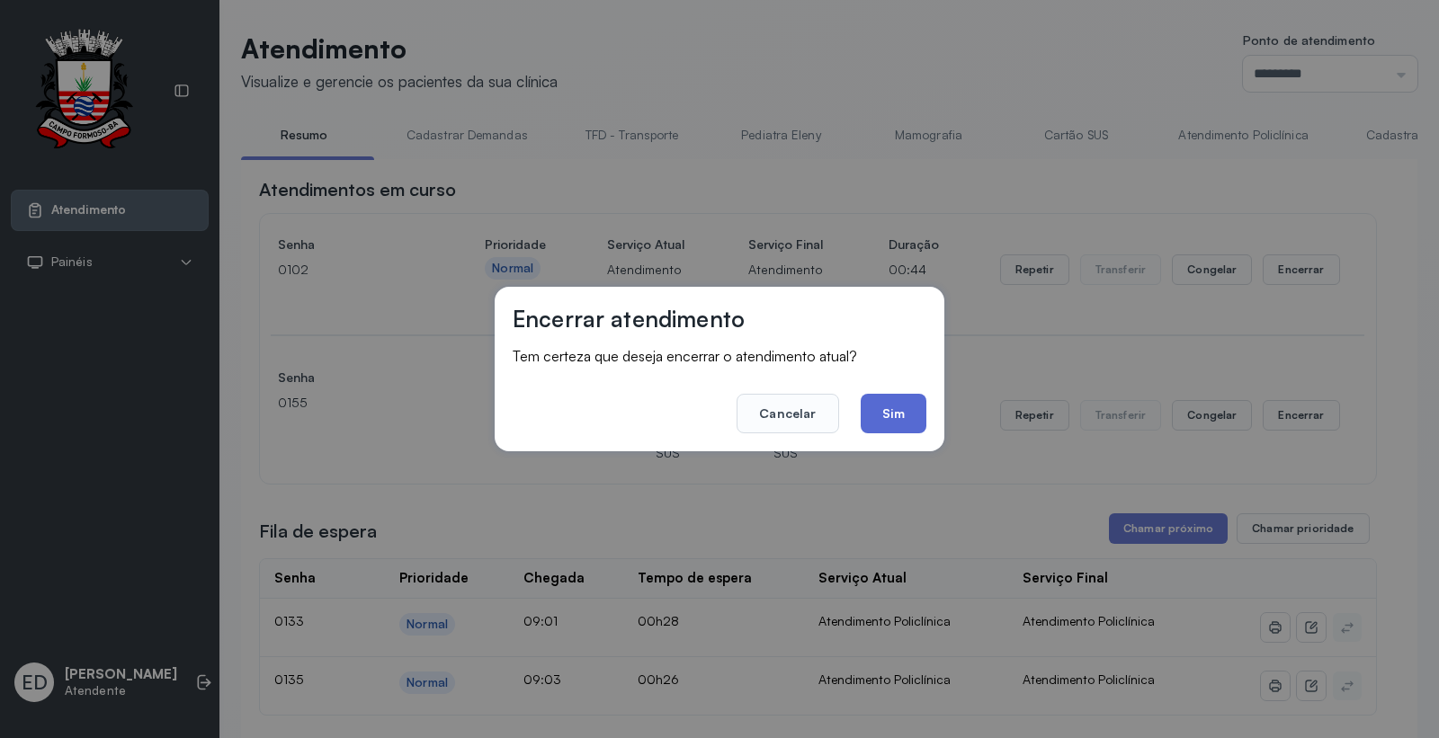
click at [895, 419] on button "Sim" at bounding box center [893, 414] width 66 height 40
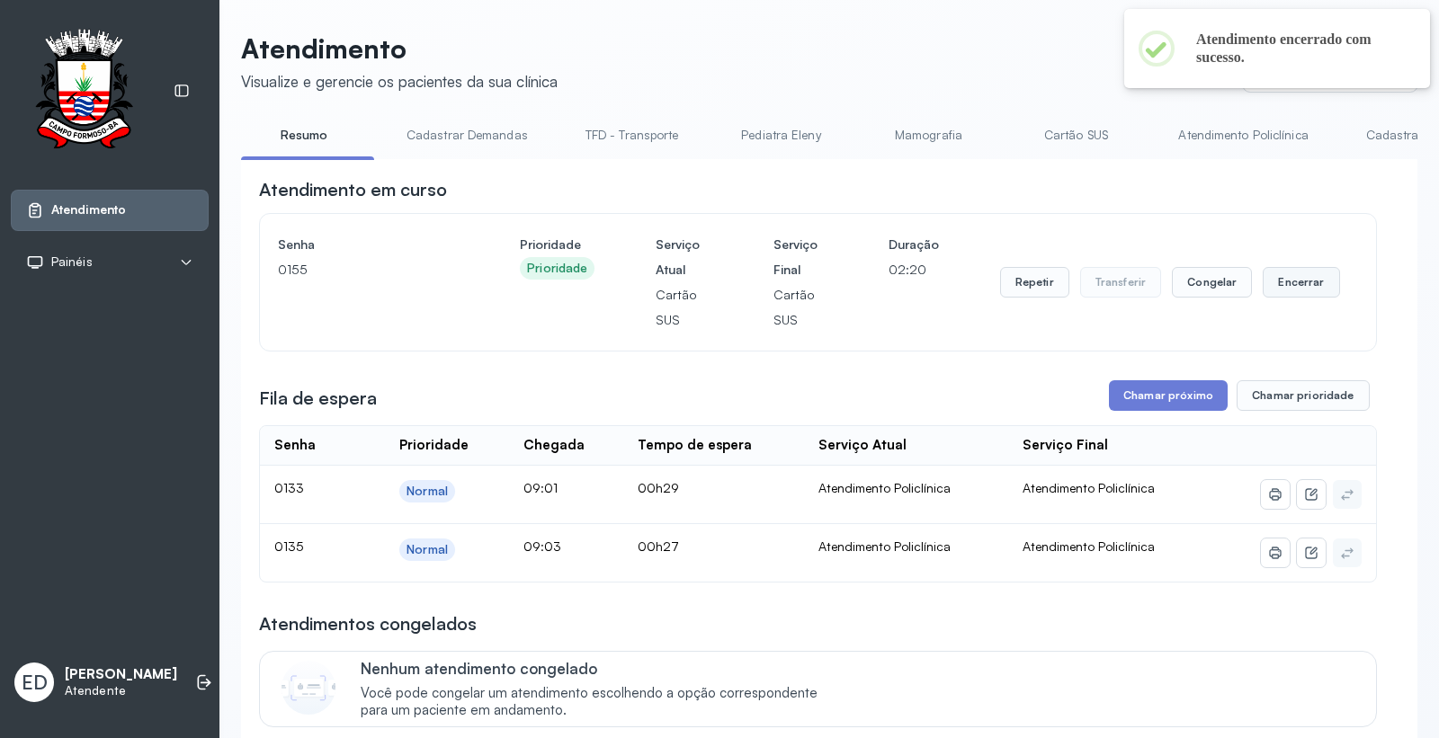
click at [1268, 291] on button "Encerrar" at bounding box center [1300, 282] width 76 height 31
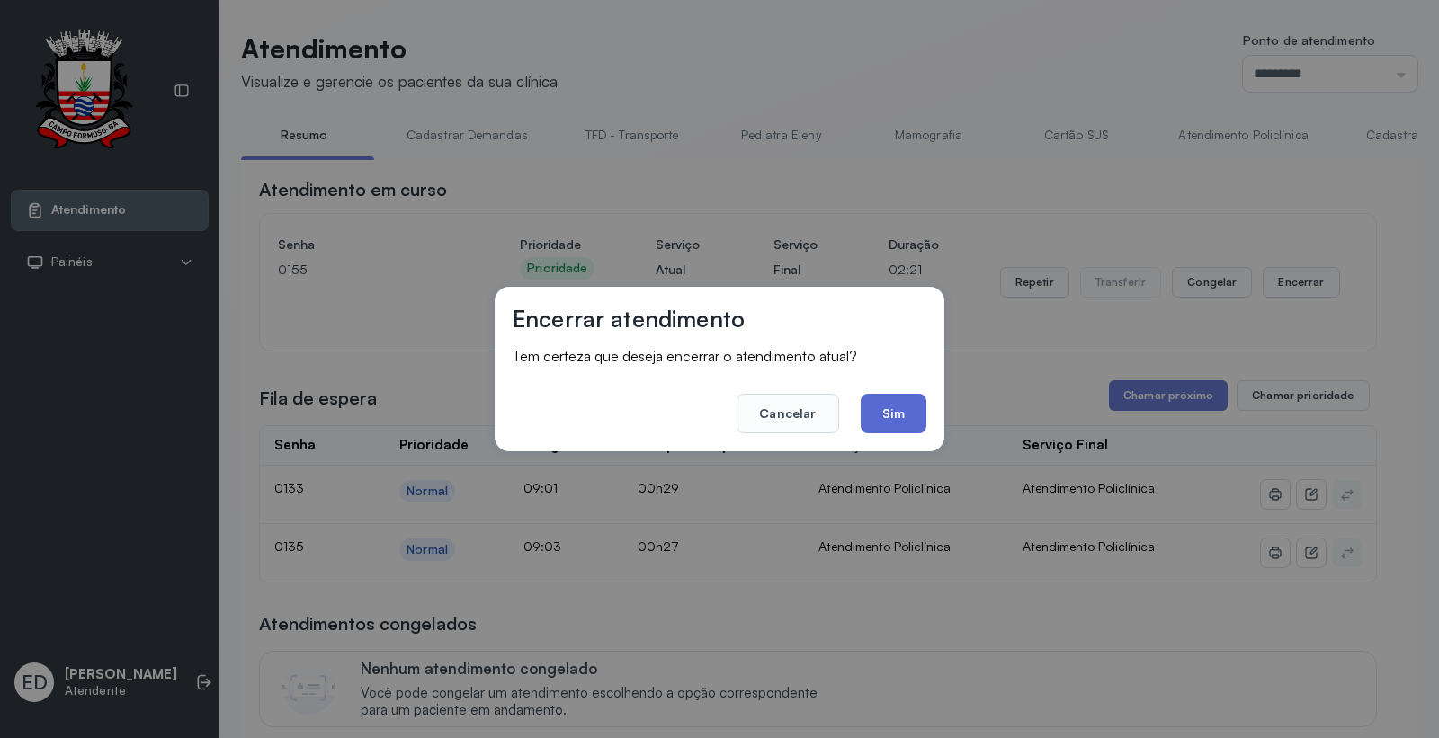
click at [897, 400] on button "Sim" at bounding box center [893, 414] width 66 height 40
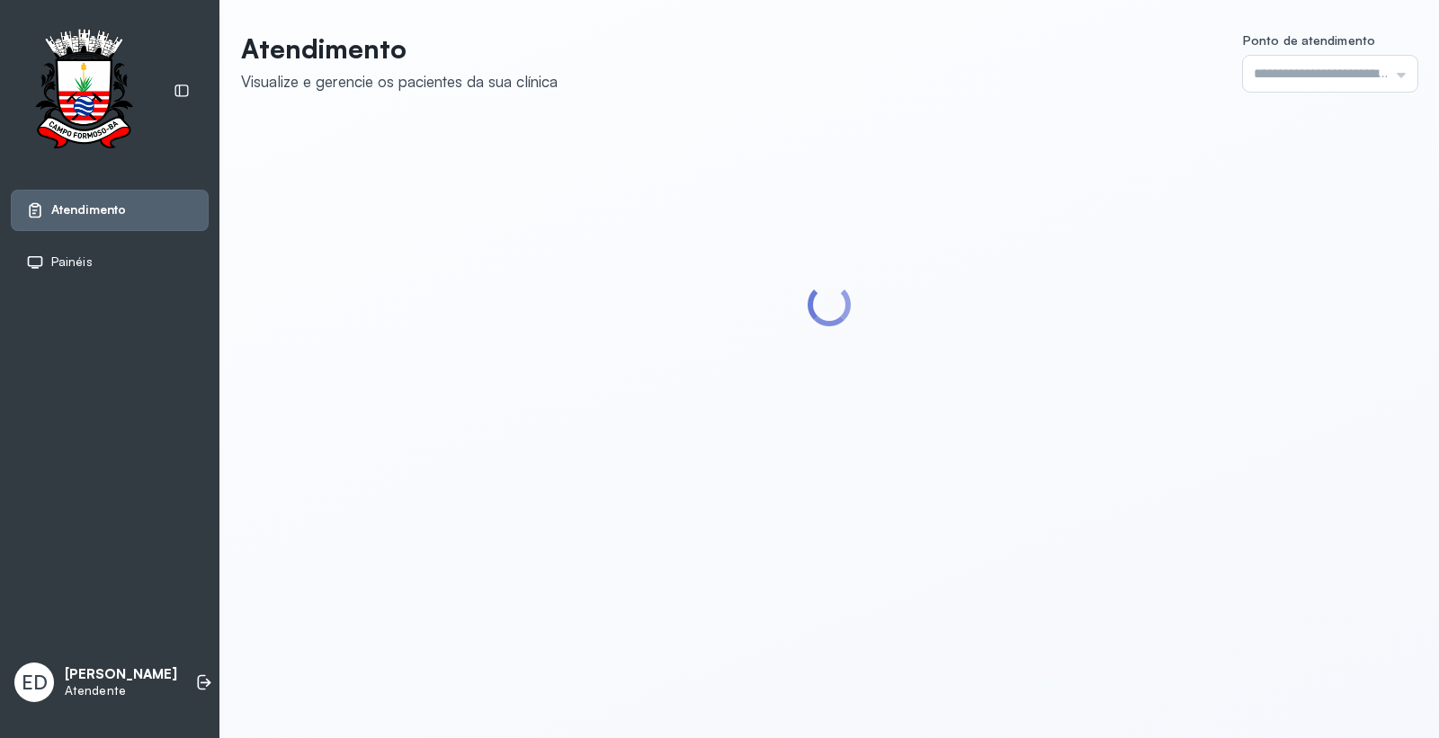
type input "*********"
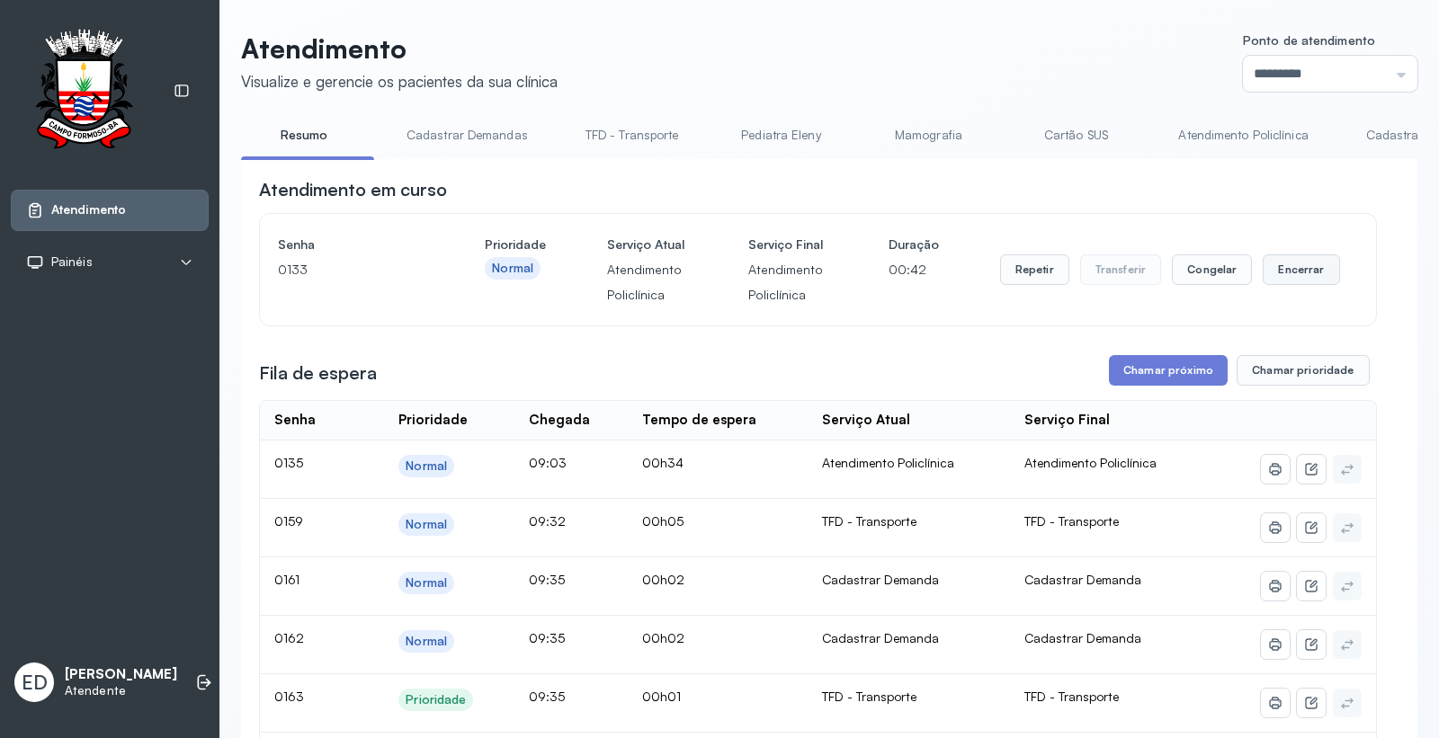
click at [1293, 264] on button "Encerrar" at bounding box center [1300, 269] width 76 height 31
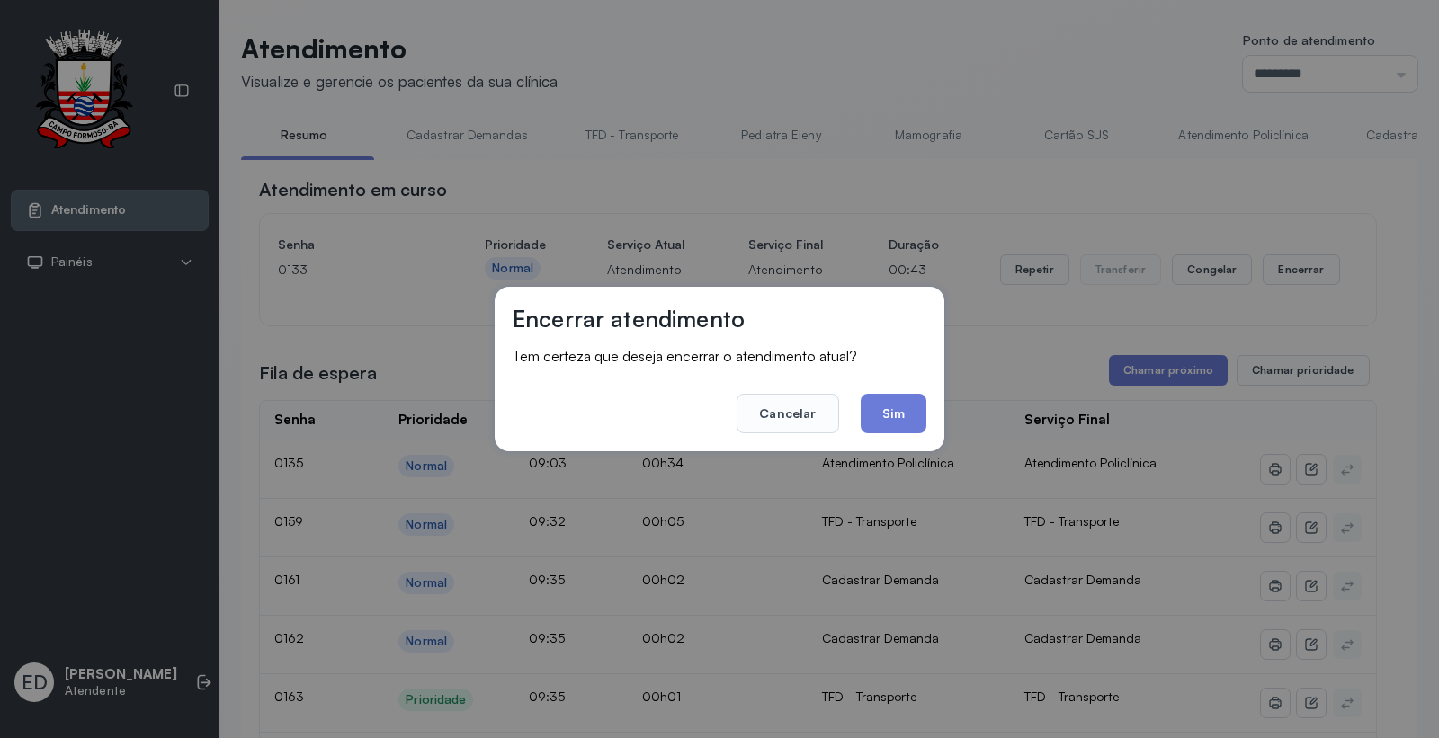
click at [902, 421] on button "Sim" at bounding box center [893, 414] width 66 height 40
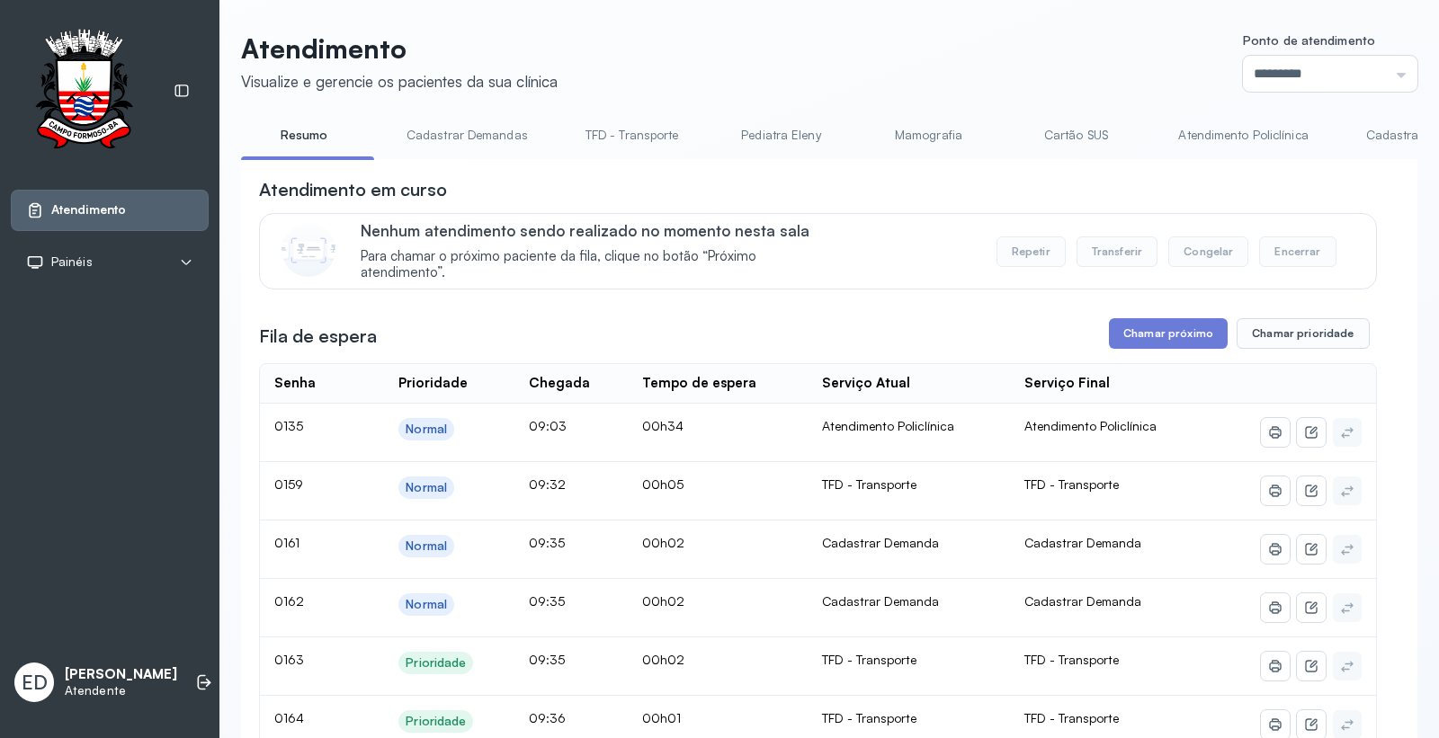
click at [1377, 129] on link "Cadastrar Demanda" at bounding box center [1423, 135] width 151 height 30
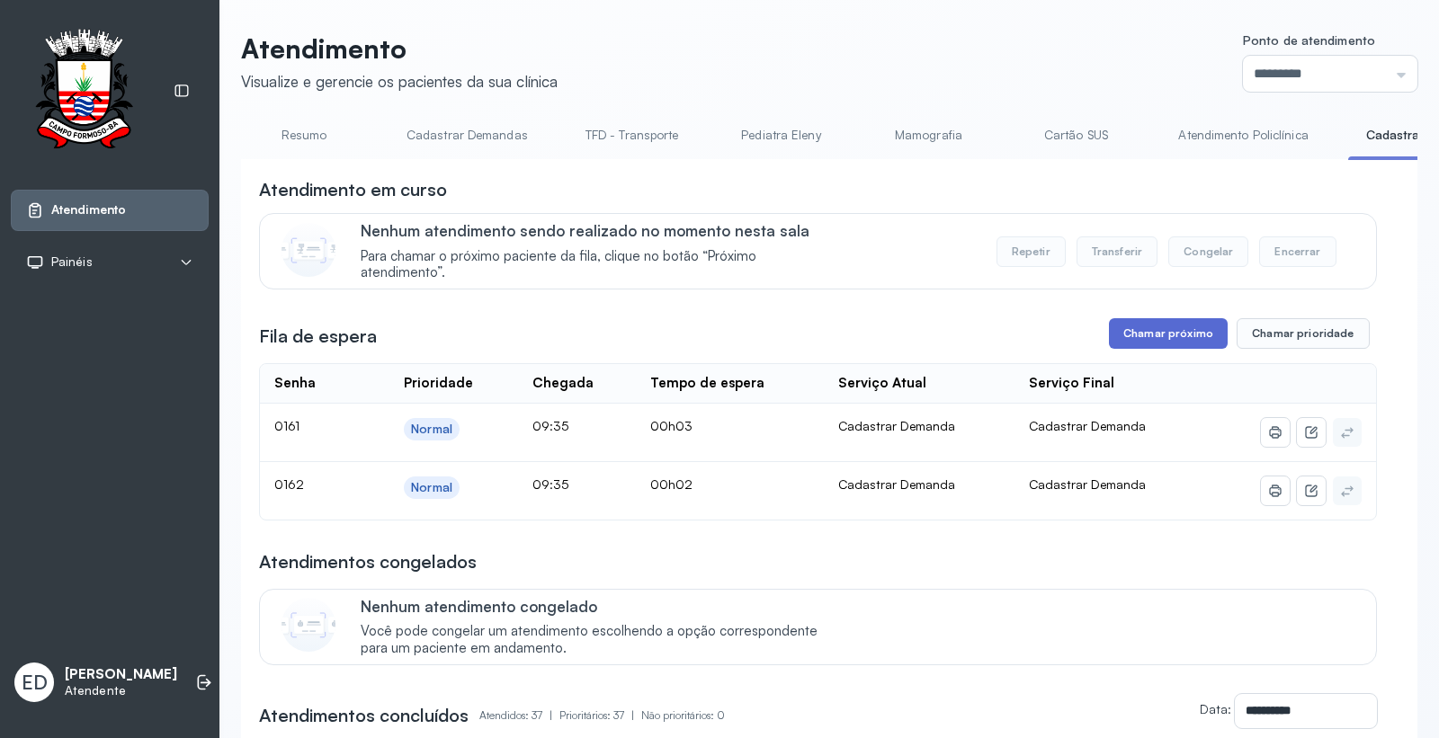
click at [1175, 343] on button "Chamar próximo" at bounding box center [1168, 333] width 119 height 31
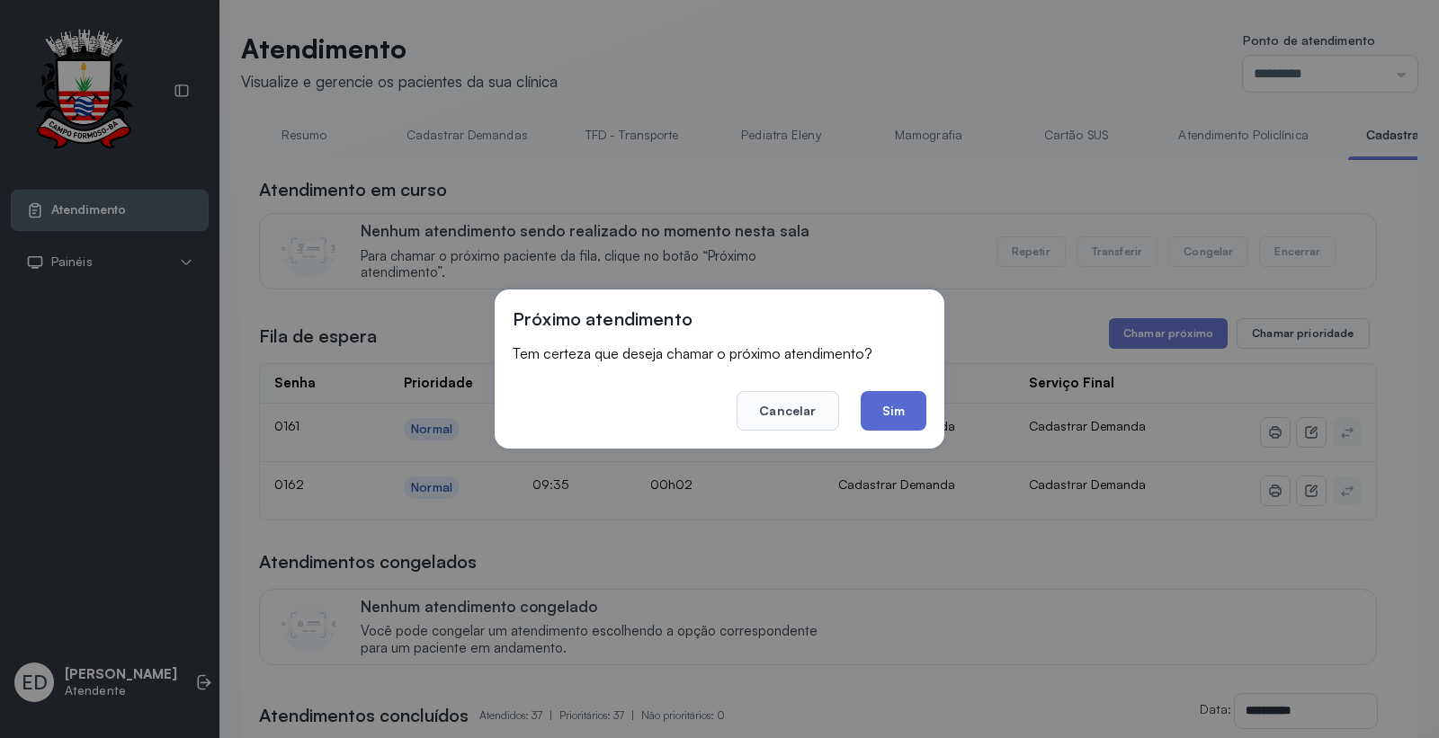
click at [888, 405] on button "Sim" at bounding box center [893, 411] width 66 height 40
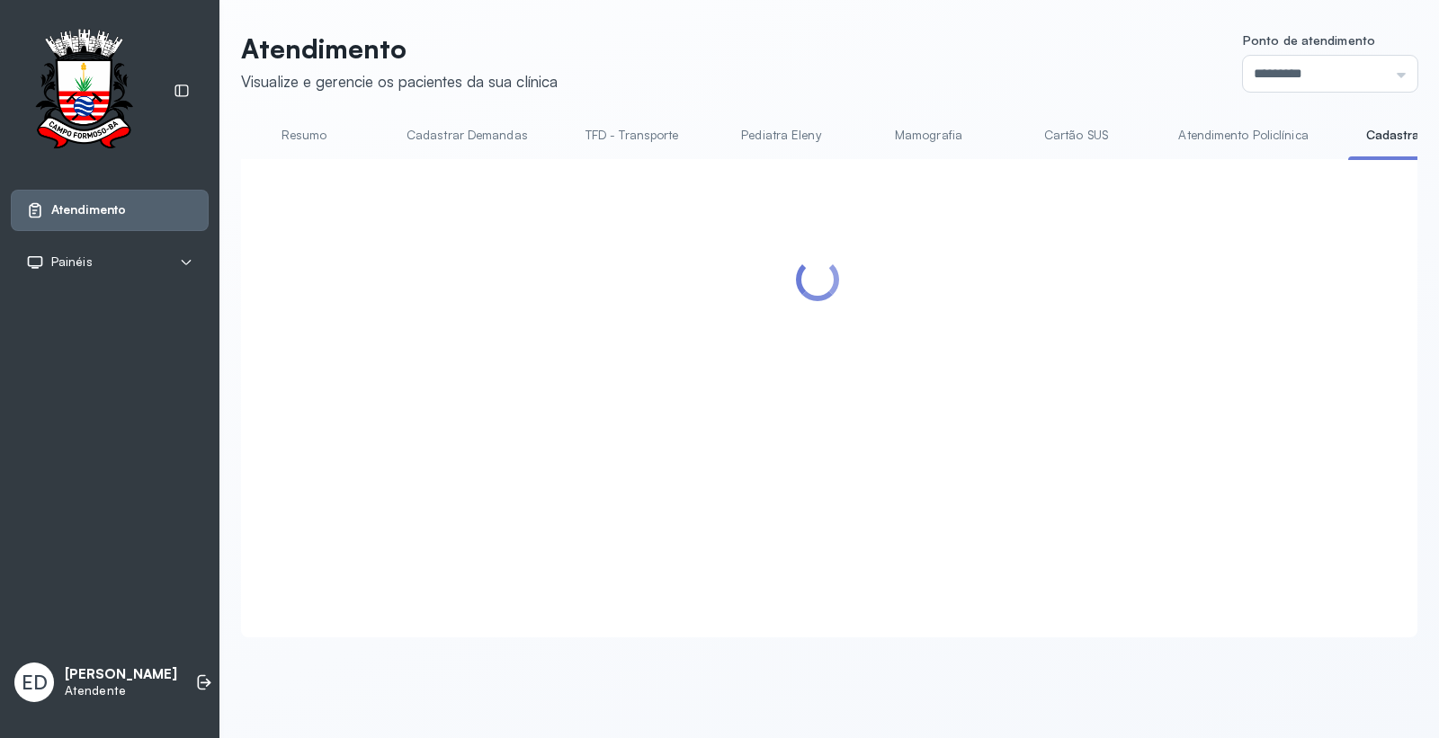
click at [956, 60] on header "Atendimento Visualize e gerencie os pacientes da sua clínica Ponto de atendimen…" at bounding box center [829, 61] width 1176 height 59
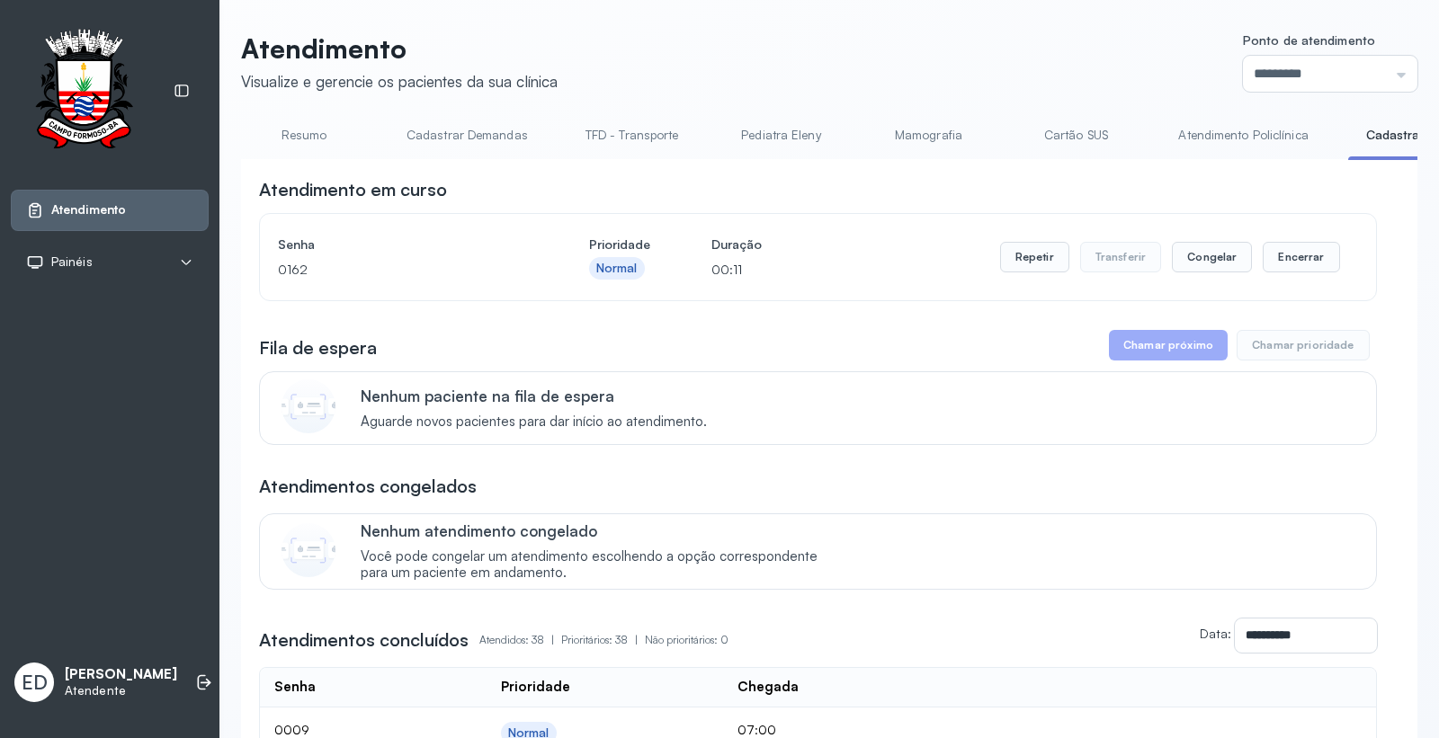
click at [325, 142] on link "Resumo" at bounding box center [304, 135] width 126 height 30
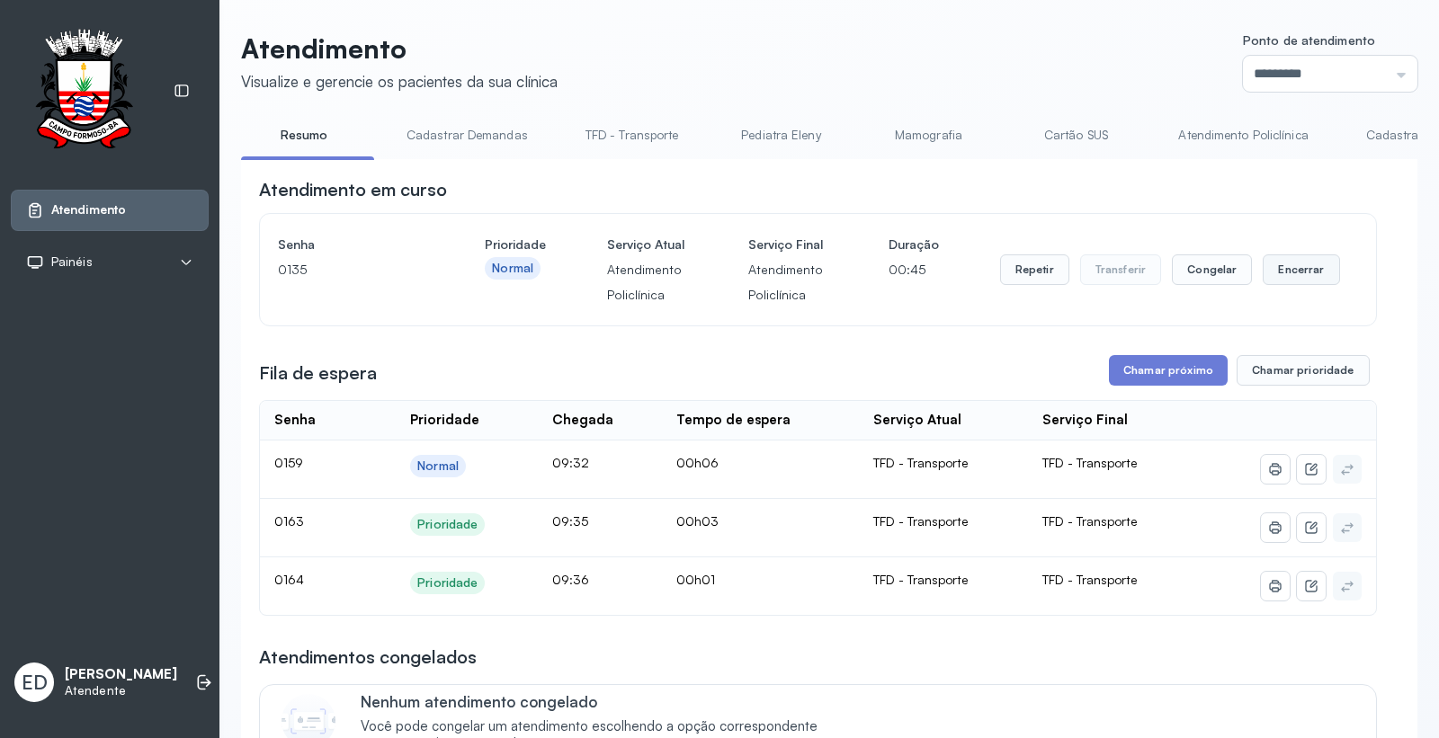
click at [1280, 275] on button "Encerrar" at bounding box center [1300, 269] width 76 height 31
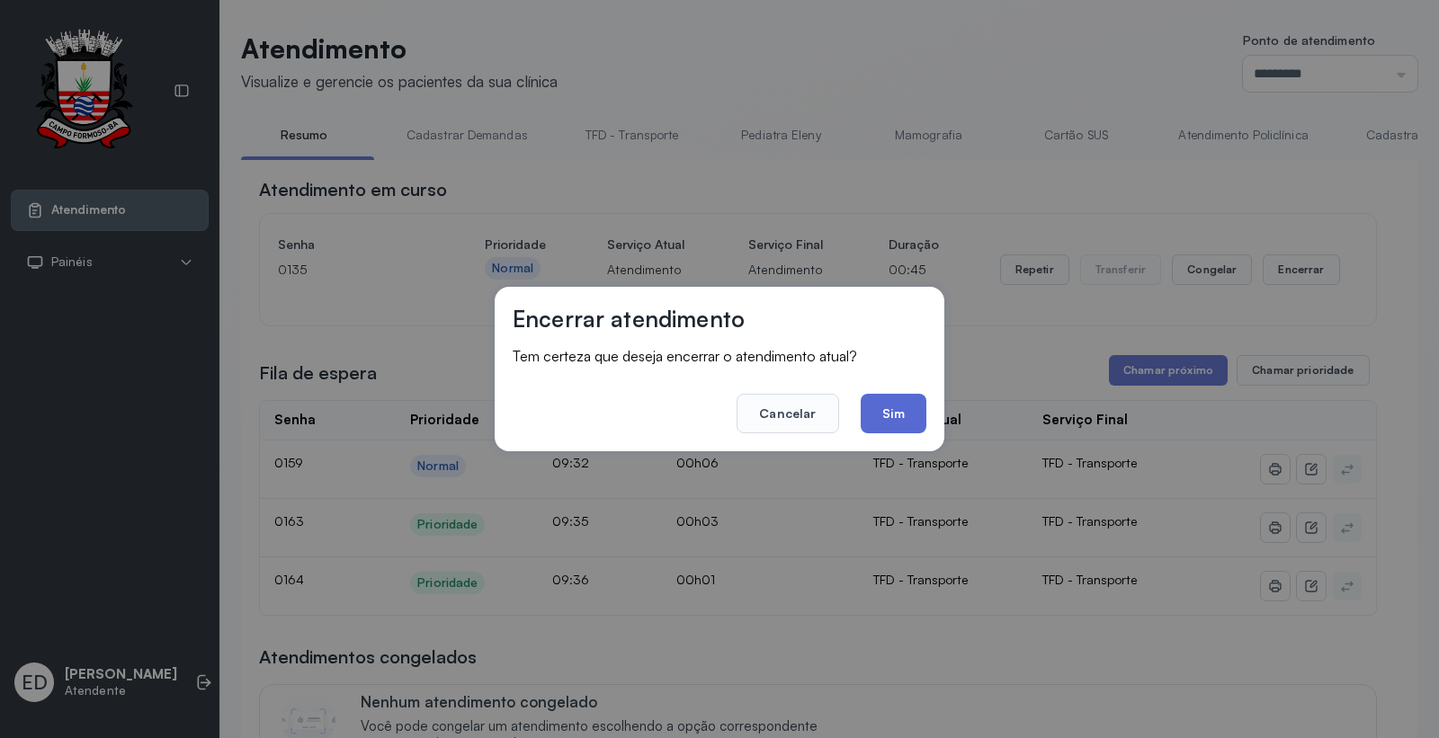
click at [882, 417] on button "Sim" at bounding box center [893, 414] width 66 height 40
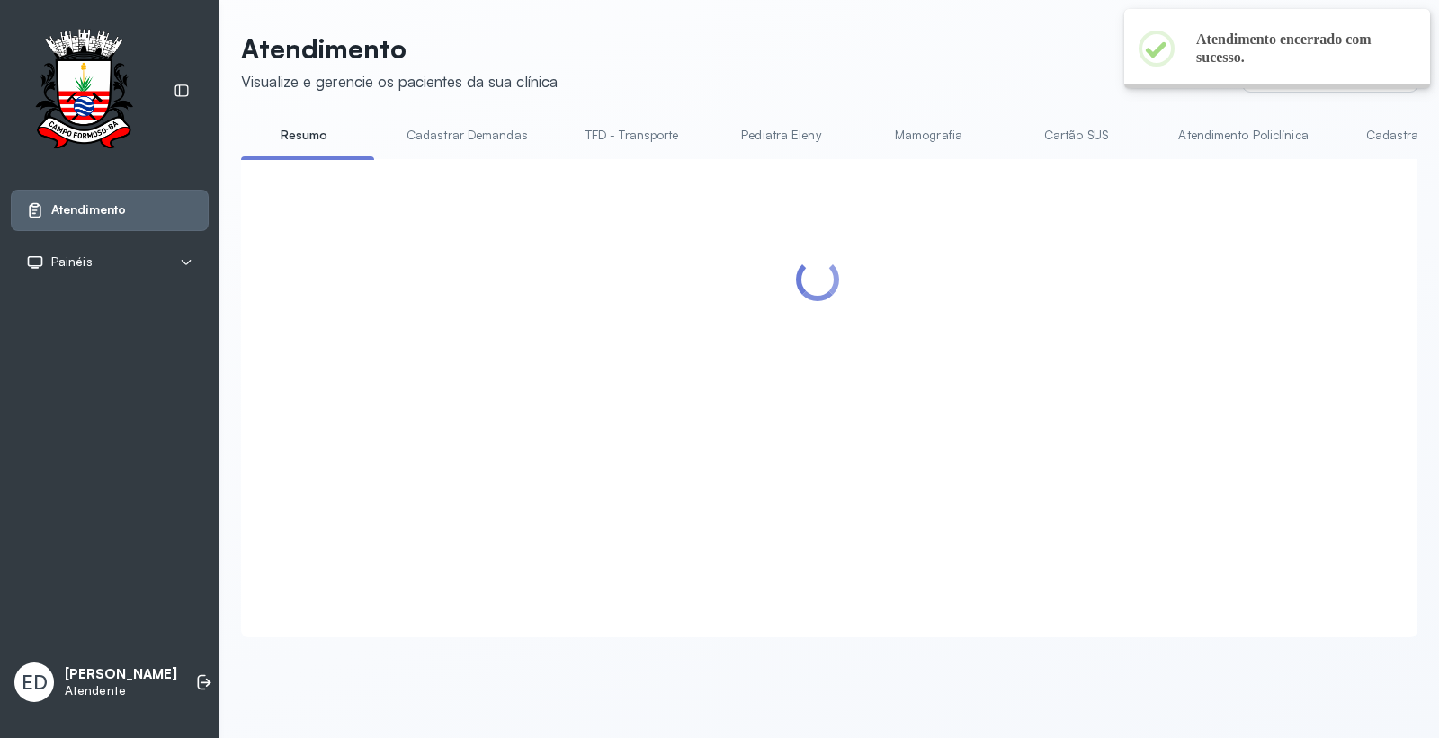
click at [315, 136] on link "Resumo" at bounding box center [304, 135] width 126 height 30
click at [307, 137] on link "Resumo" at bounding box center [304, 135] width 126 height 30
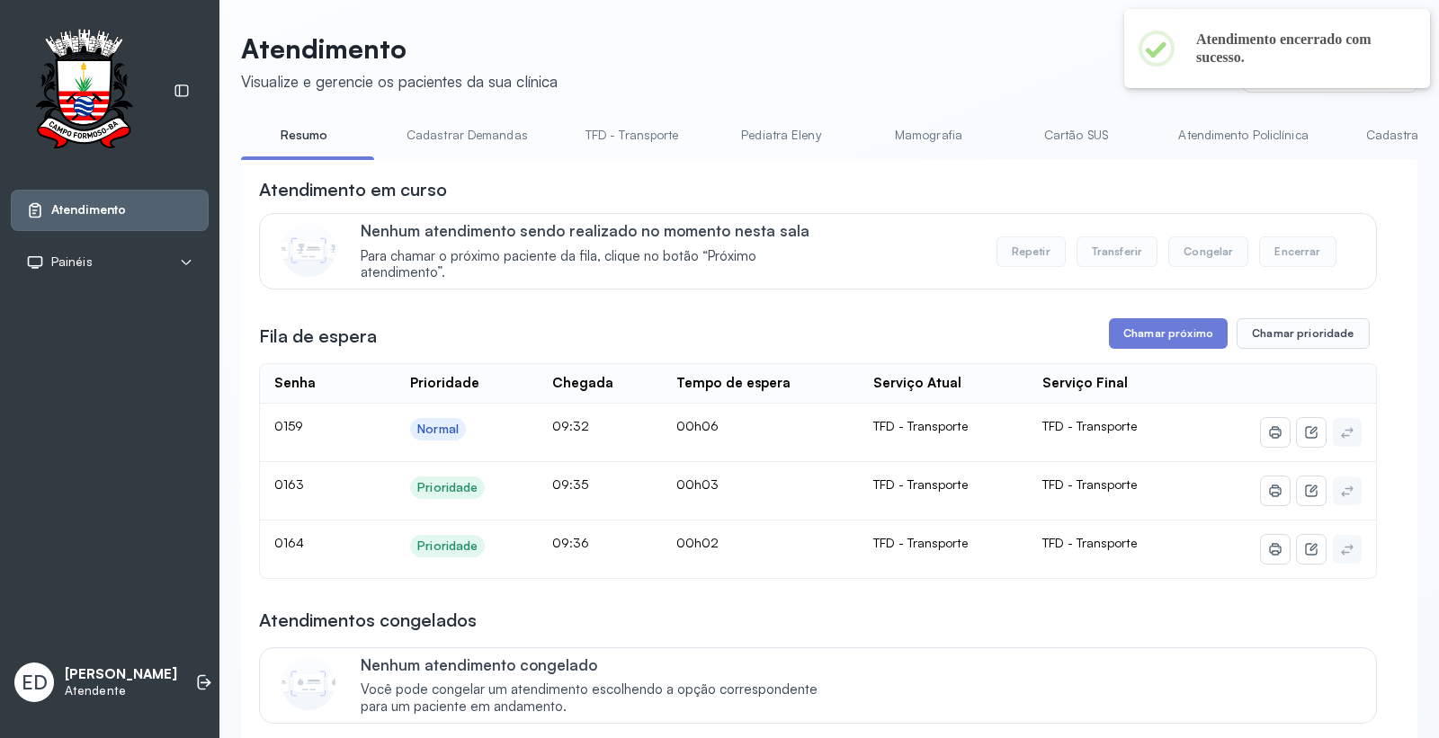
click at [307, 137] on link "Resumo" at bounding box center [304, 135] width 126 height 30
click at [307, 136] on link "Resumo" at bounding box center [304, 135] width 126 height 30
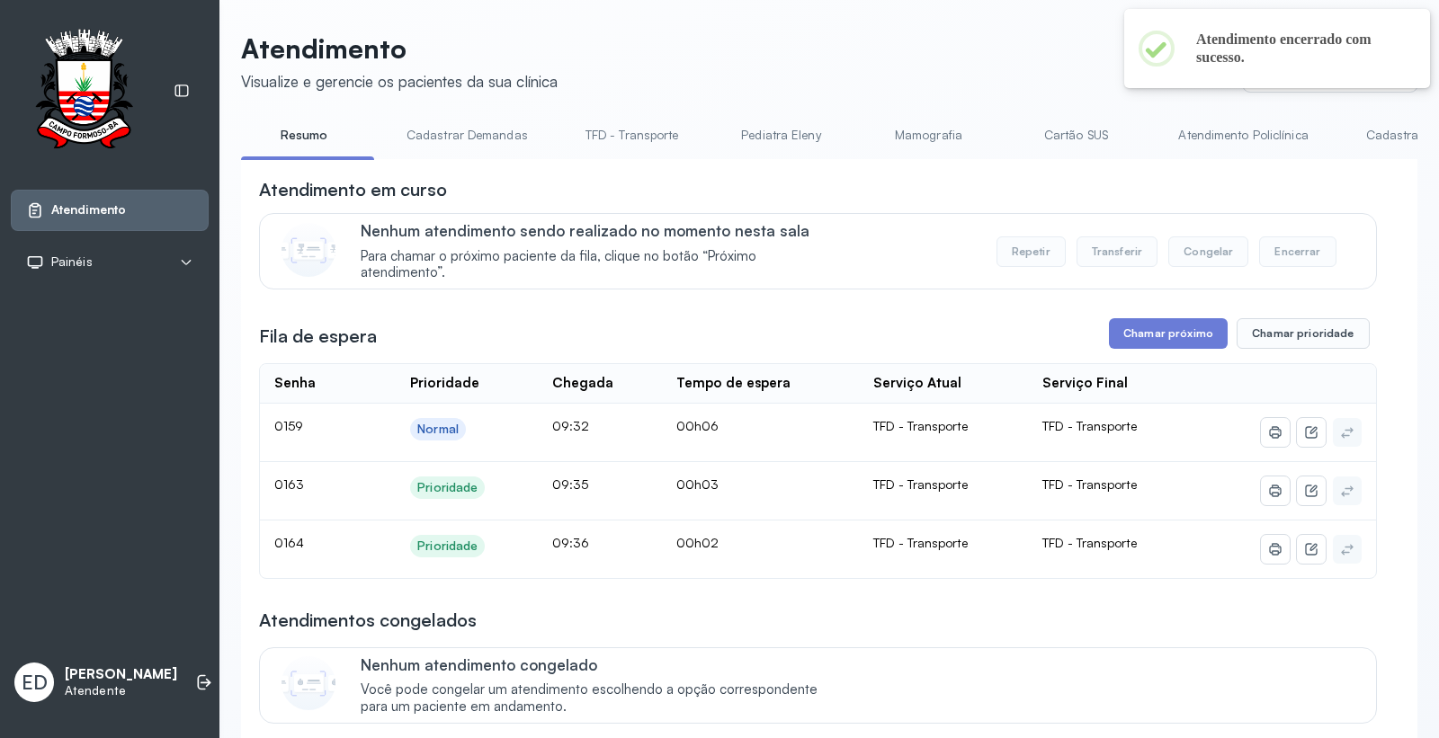
click at [307, 136] on link "Resumo" at bounding box center [304, 135] width 126 height 30
click at [306, 135] on link "Resumo" at bounding box center [304, 135] width 126 height 30
click at [306, 132] on link "Resumo" at bounding box center [304, 135] width 126 height 30
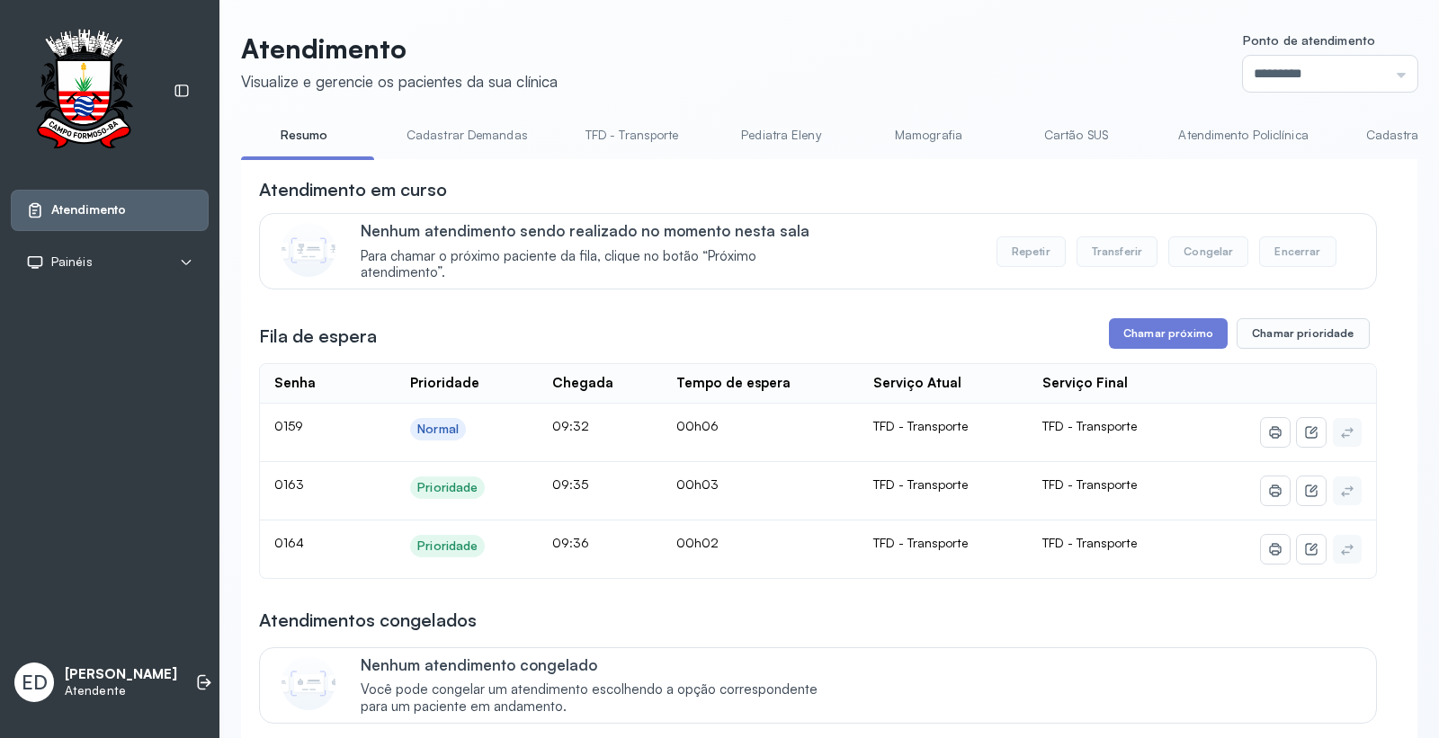
click at [306, 132] on link "Resumo" at bounding box center [304, 135] width 126 height 30
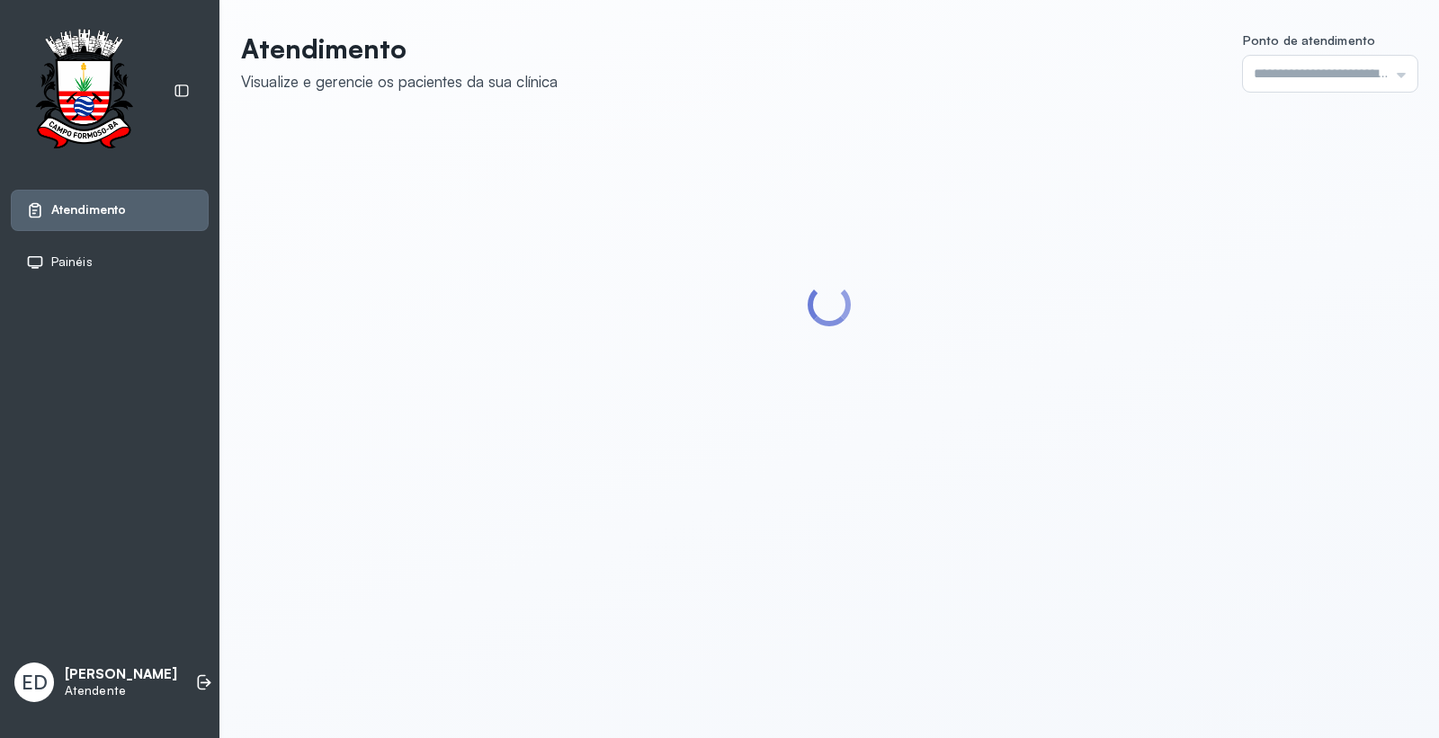
type input "*********"
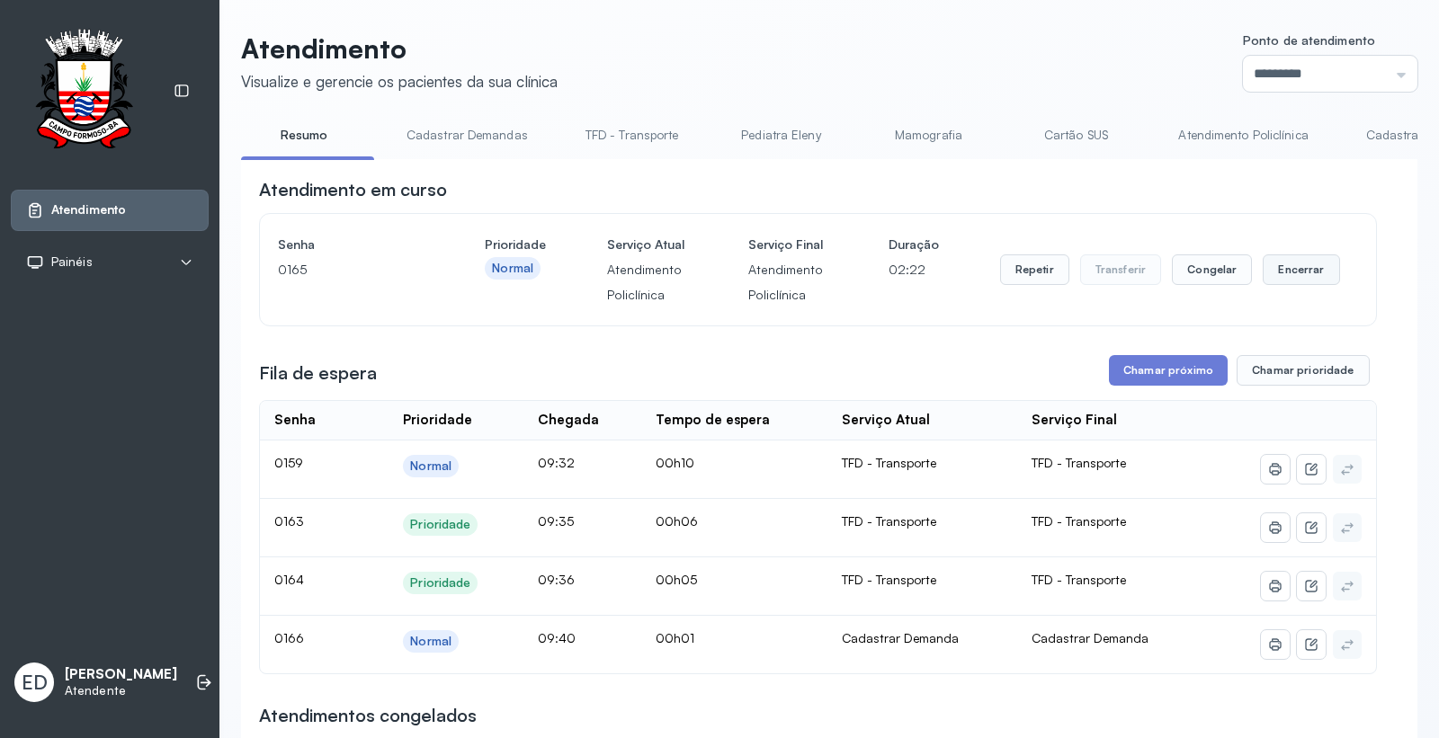
click at [1300, 270] on button "Encerrar" at bounding box center [1300, 269] width 76 height 31
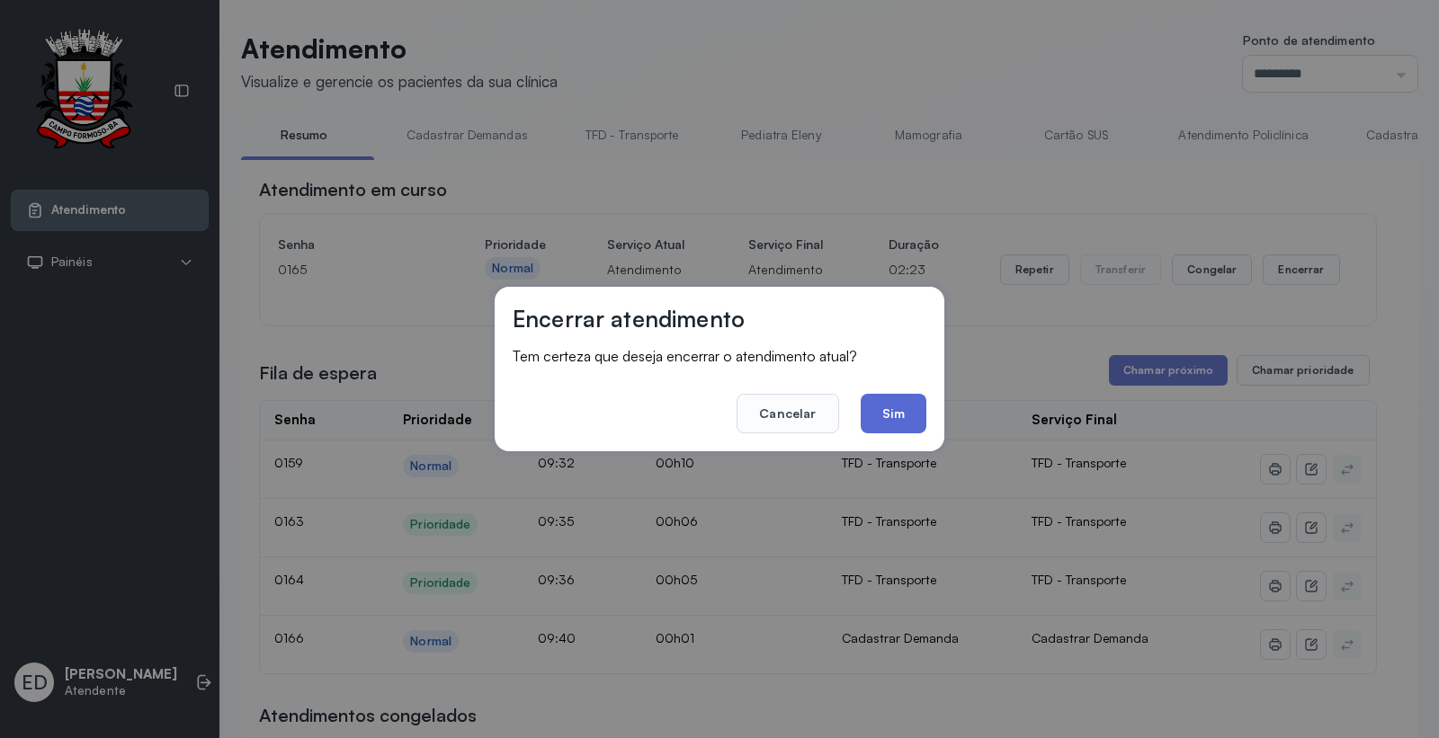
click at [905, 415] on button "Sim" at bounding box center [893, 414] width 66 height 40
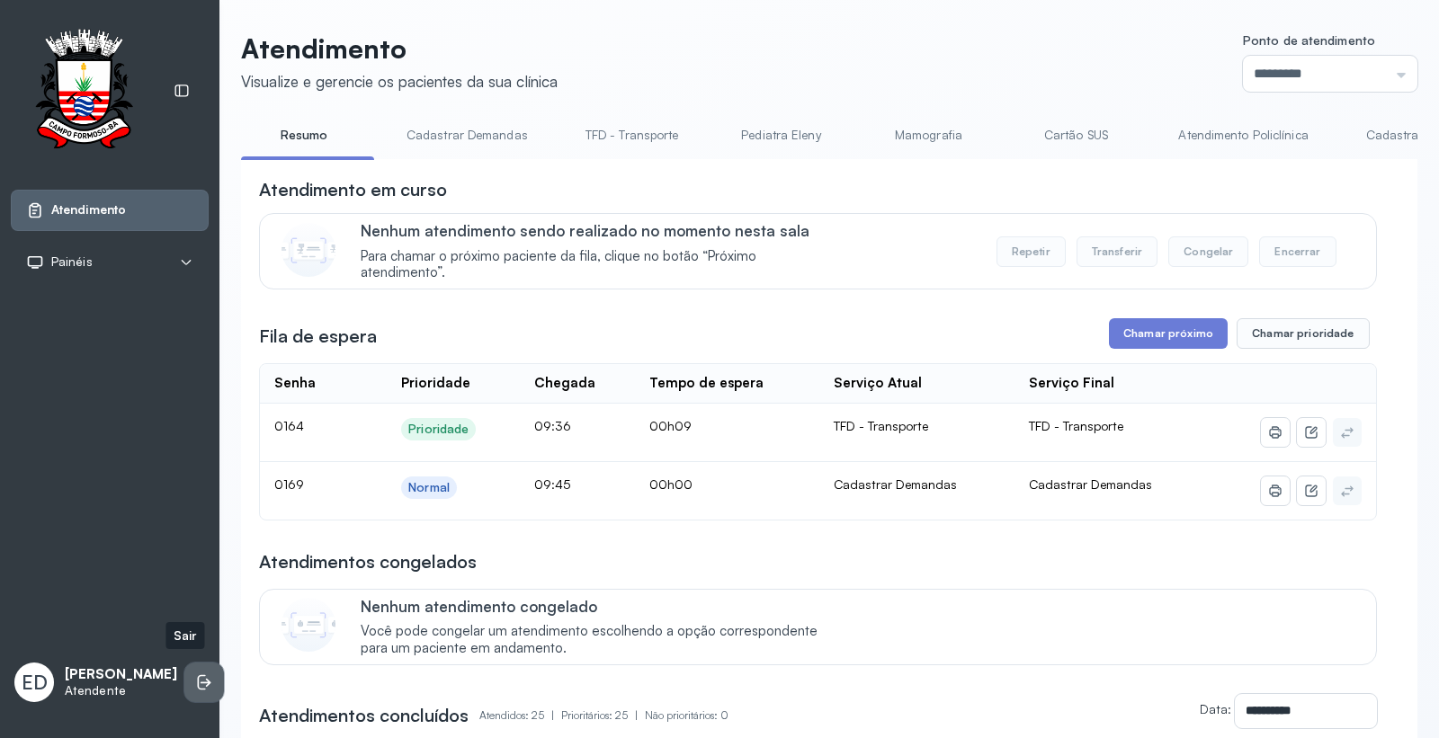
click at [195, 673] on icon at bounding box center [204, 682] width 18 height 18
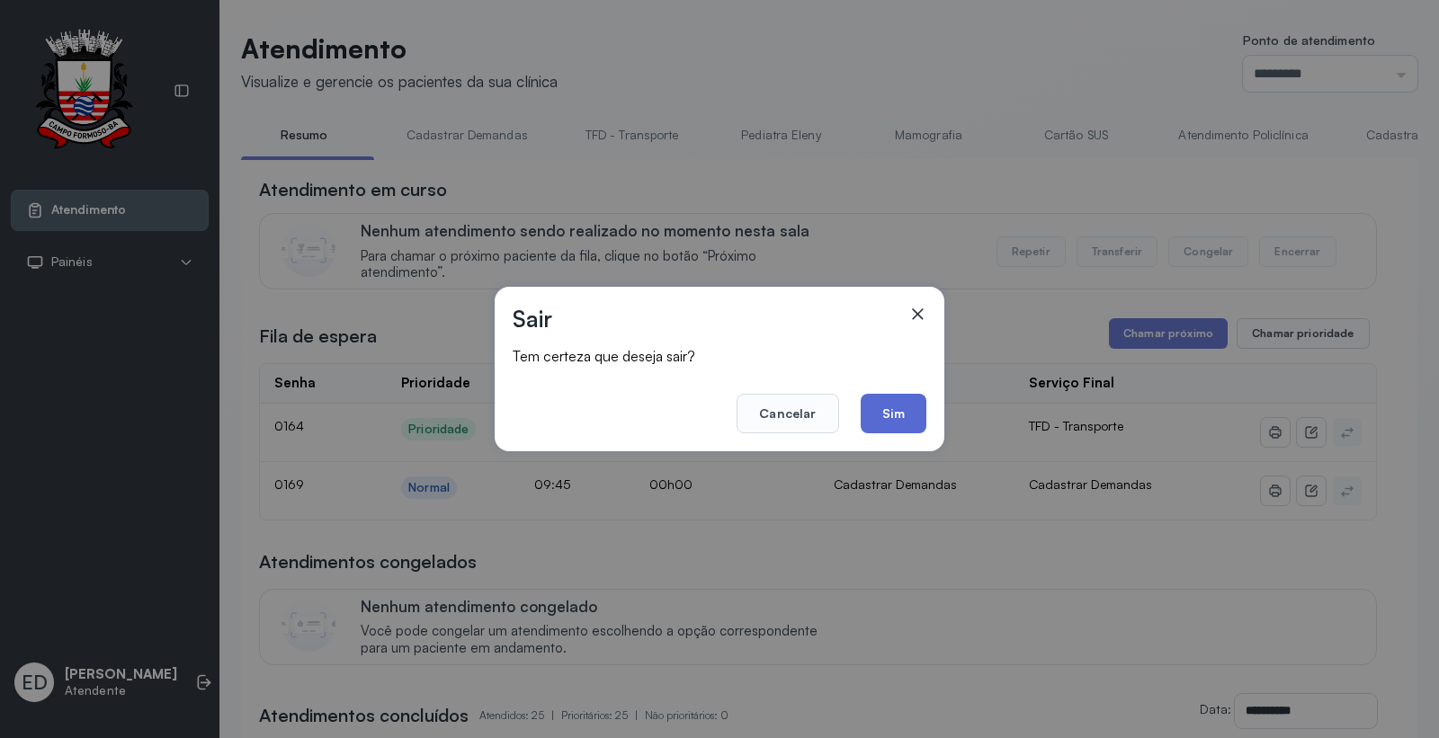
click at [899, 414] on button "Sim" at bounding box center [893, 414] width 66 height 40
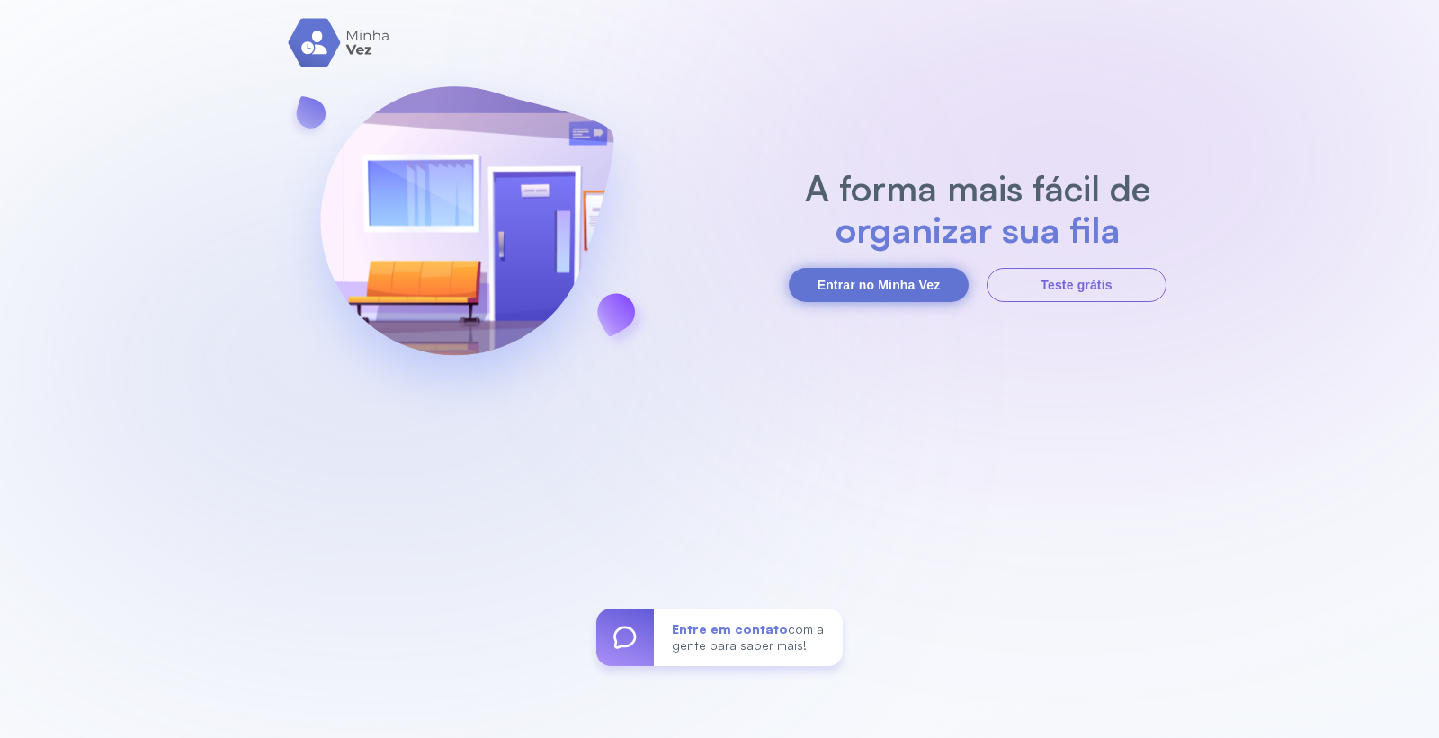
click at [873, 275] on button "Entrar no Minha Vez" at bounding box center [879, 285] width 180 height 34
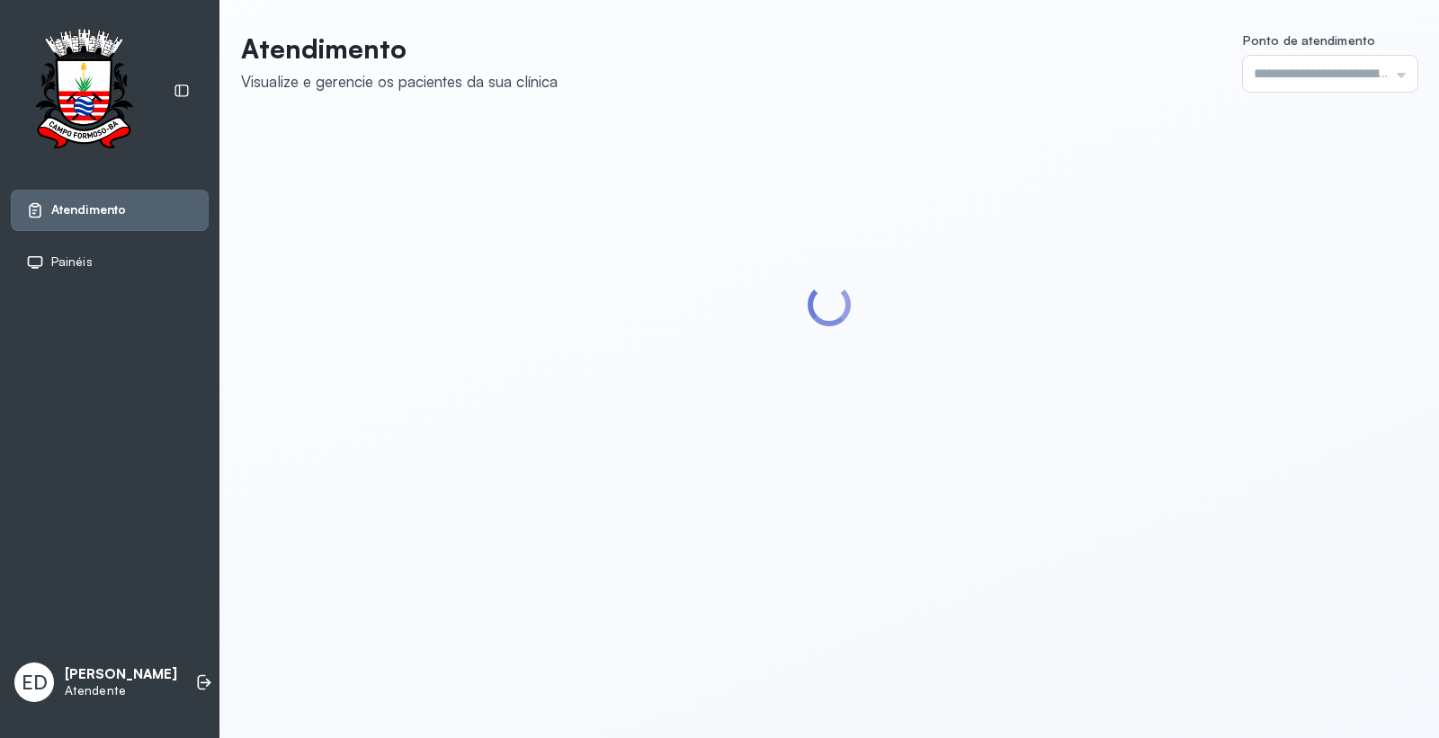
type input "*********"
click at [801, 95] on div "Atendimento Visualize e gerencie os pacientes da sua clínica Ponto de atendimen…" at bounding box center [829, 260] width 1176 height 457
